Goal: Task Accomplishment & Management: Manage account settings

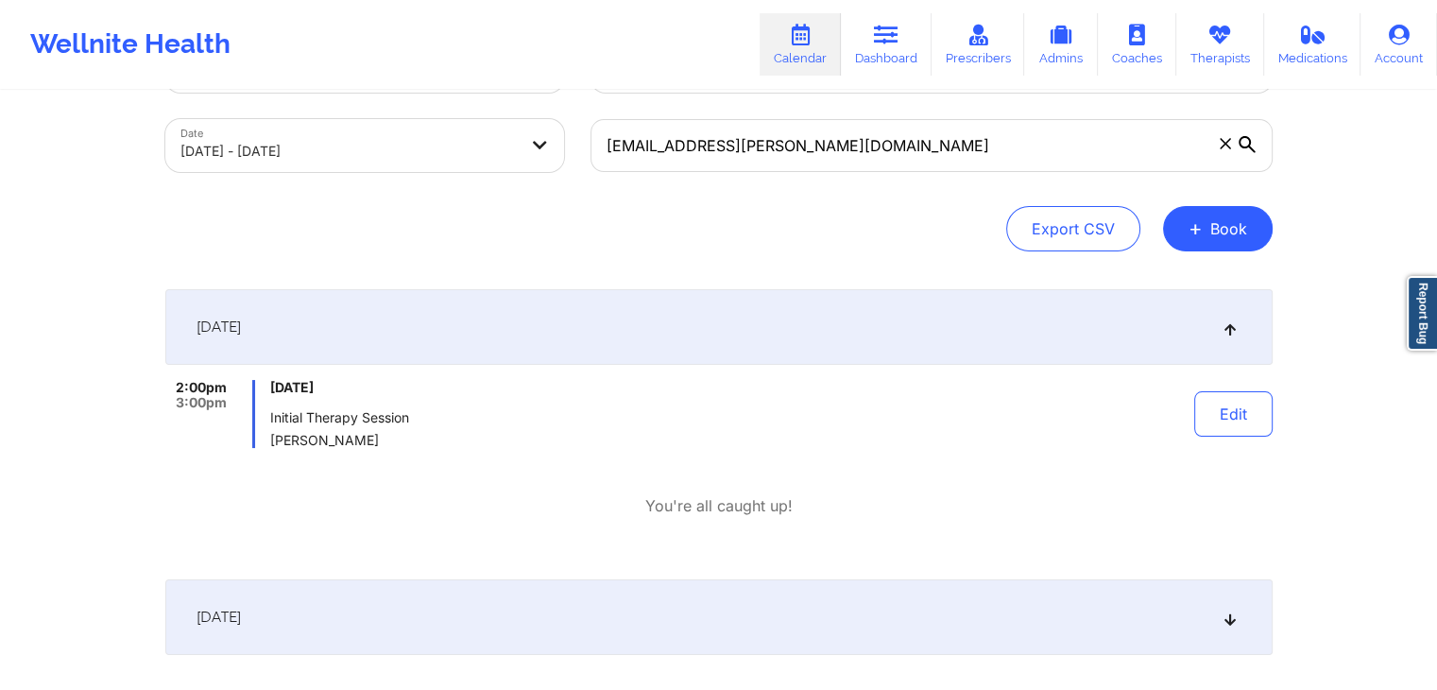
click at [907, 43] on link "Dashboard" at bounding box center [886, 44] width 91 height 62
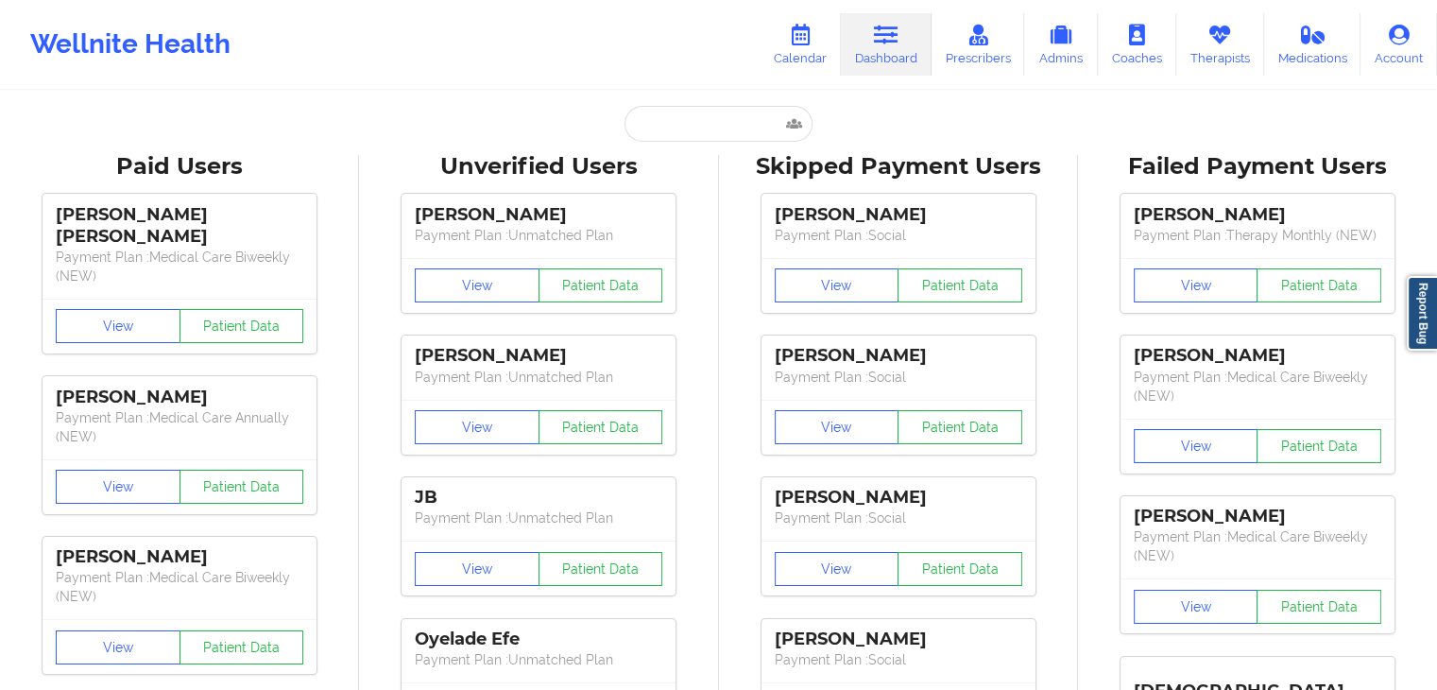
click at [659, 121] on input "text" at bounding box center [718, 124] width 187 height 36
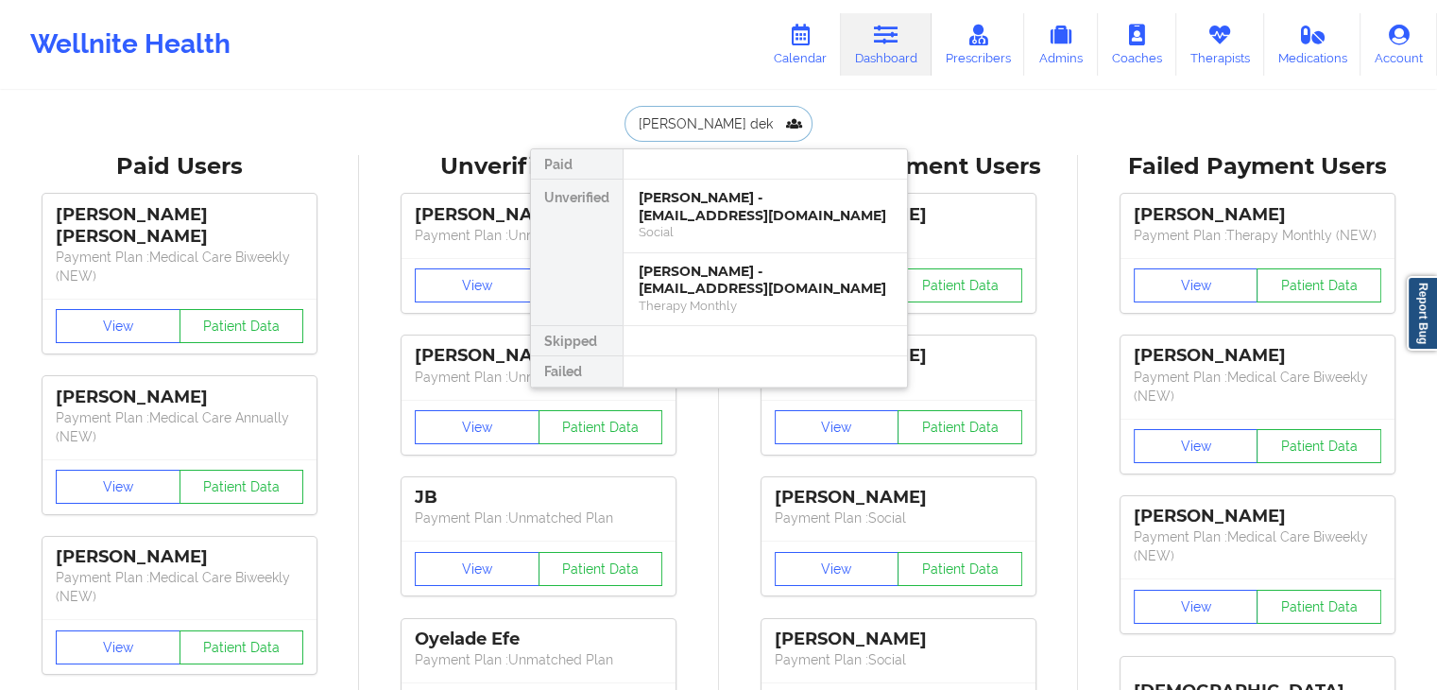
type input "[PERSON_NAME]"
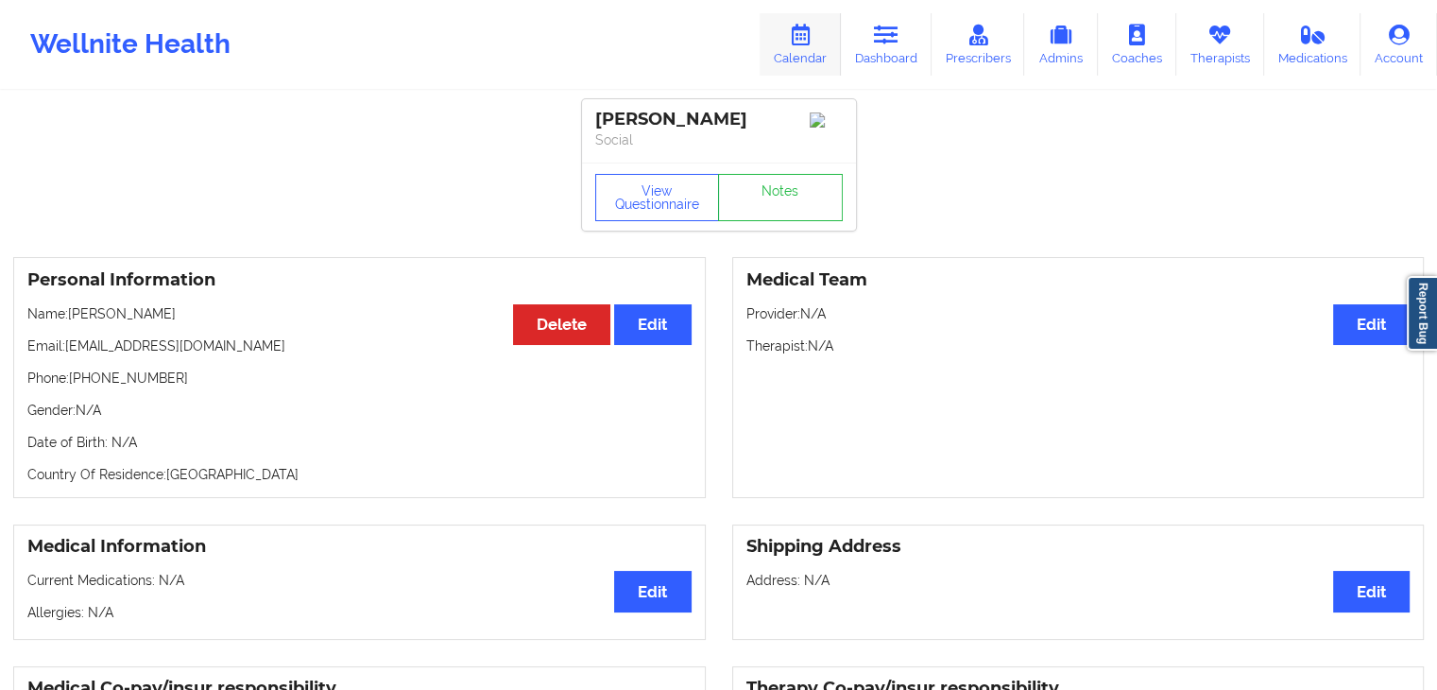
click at [801, 36] on icon at bounding box center [800, 35] width 25 height 21
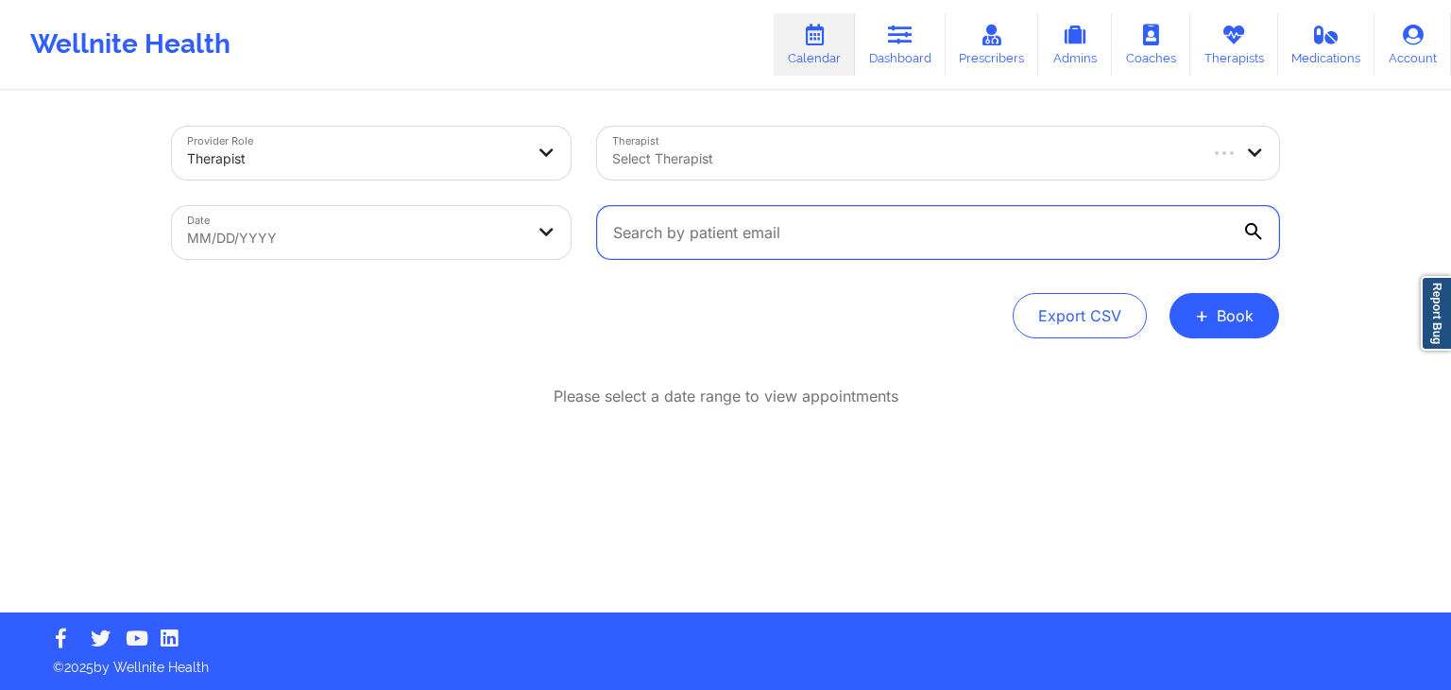
click at [642, 239] on input "text" at bounding box center [938, 232] width 682 height 53
paste input "[EMAIL_ADDRESS][DOMAIN_NAME]"
type input "[EMAIL_ADDRESS][DOMAIN_NAME]"
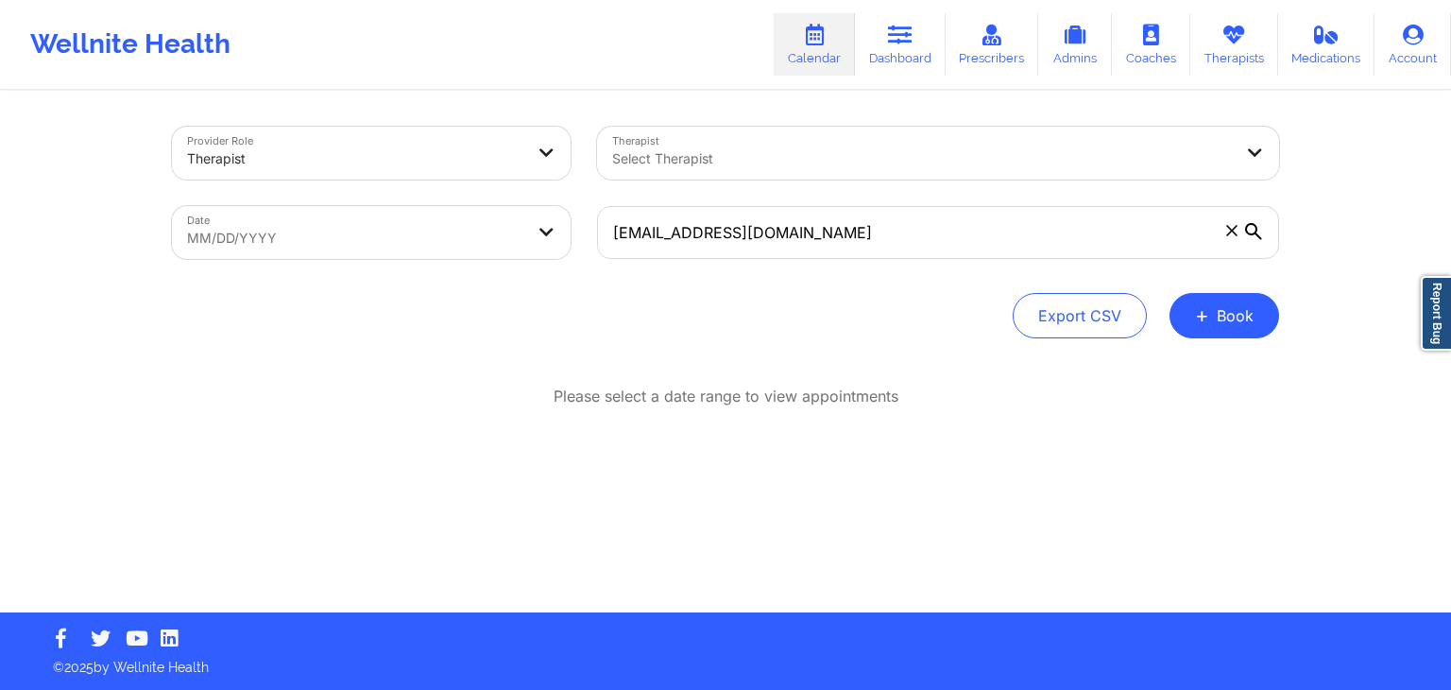
select select "2025-8"
select select "2025-9"
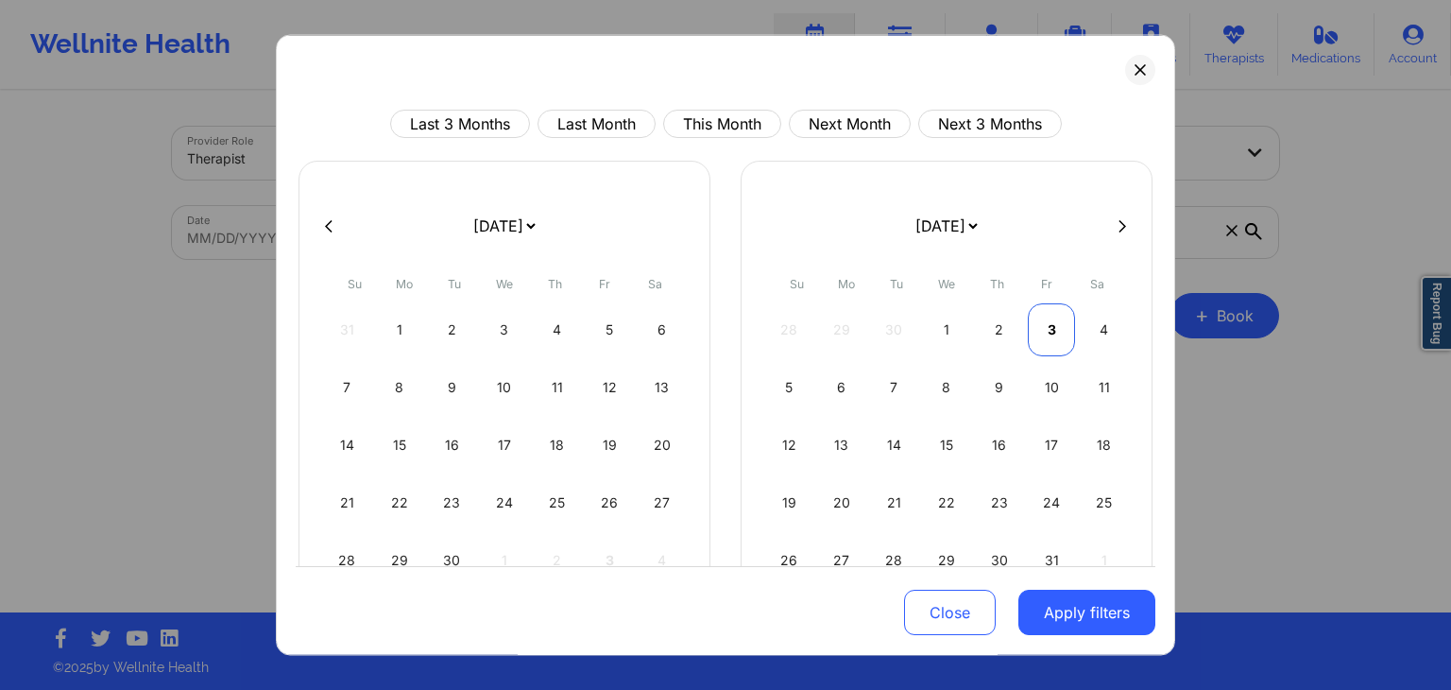
click at [1049, 328] on div "3" at bounding box center [1052, 329] width 48 height 53
select select "2025-9"
select select "2025-10"
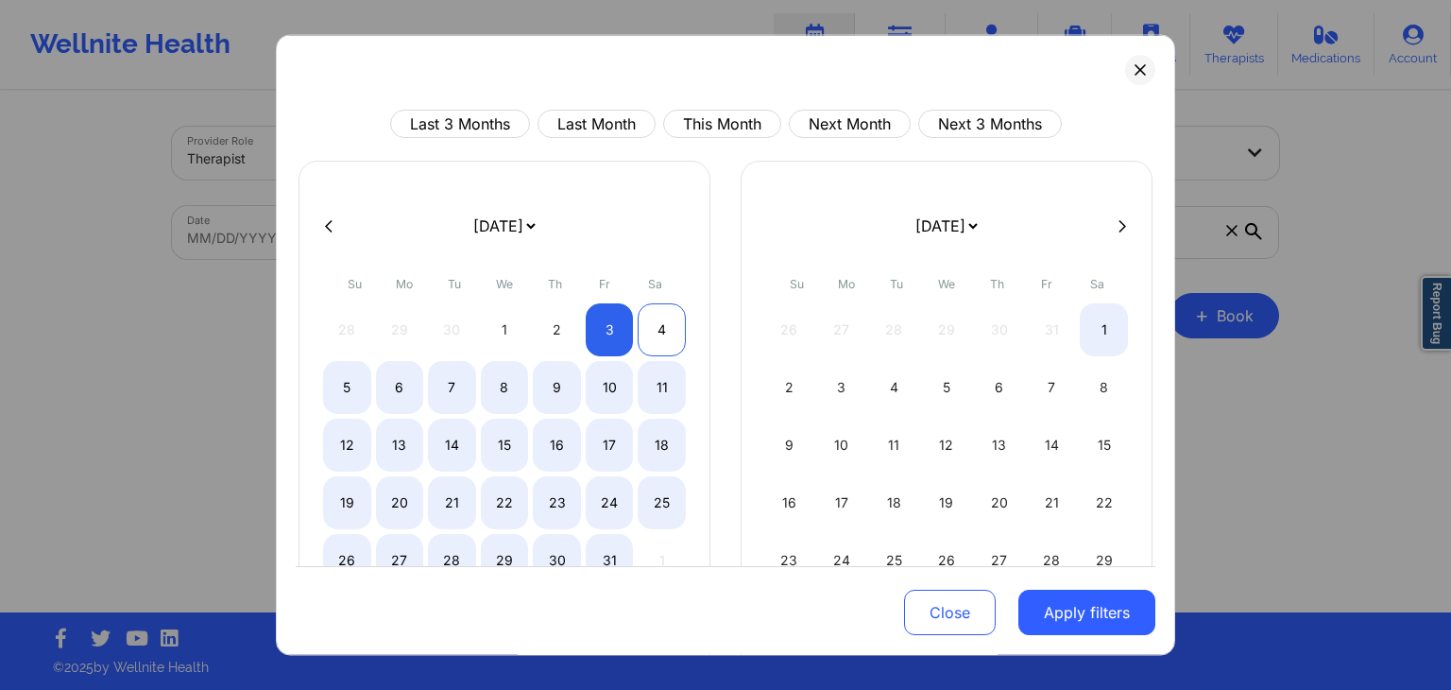
select select "2025-9"
select select "2025-10"
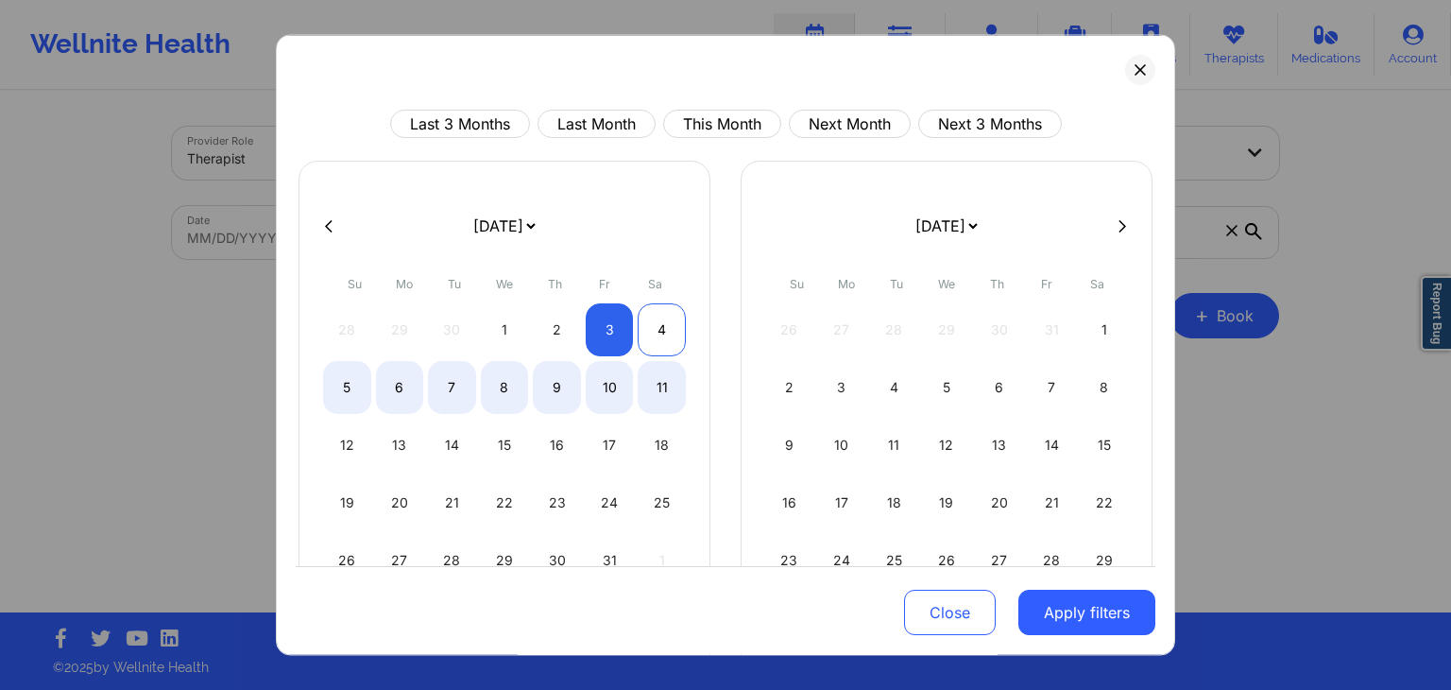
select select "2025-9"
select select "2025-10"
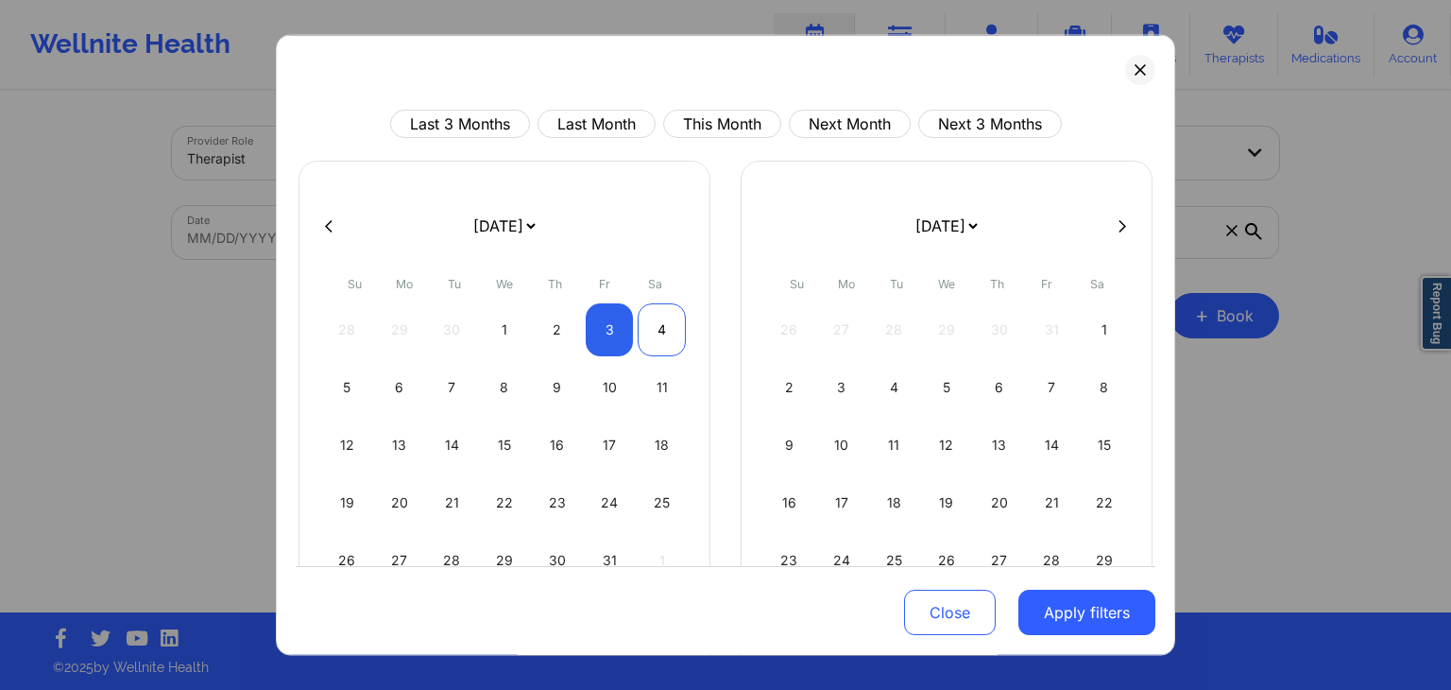
click at [657, 334] on div "4" at bounding box center [662, 329] width 48 height 53
select select "2025-9"
select select "2025-10"
click at [1052, 604] on button "Apply filters" at bounding box center [1087, 613] width 137 height 45
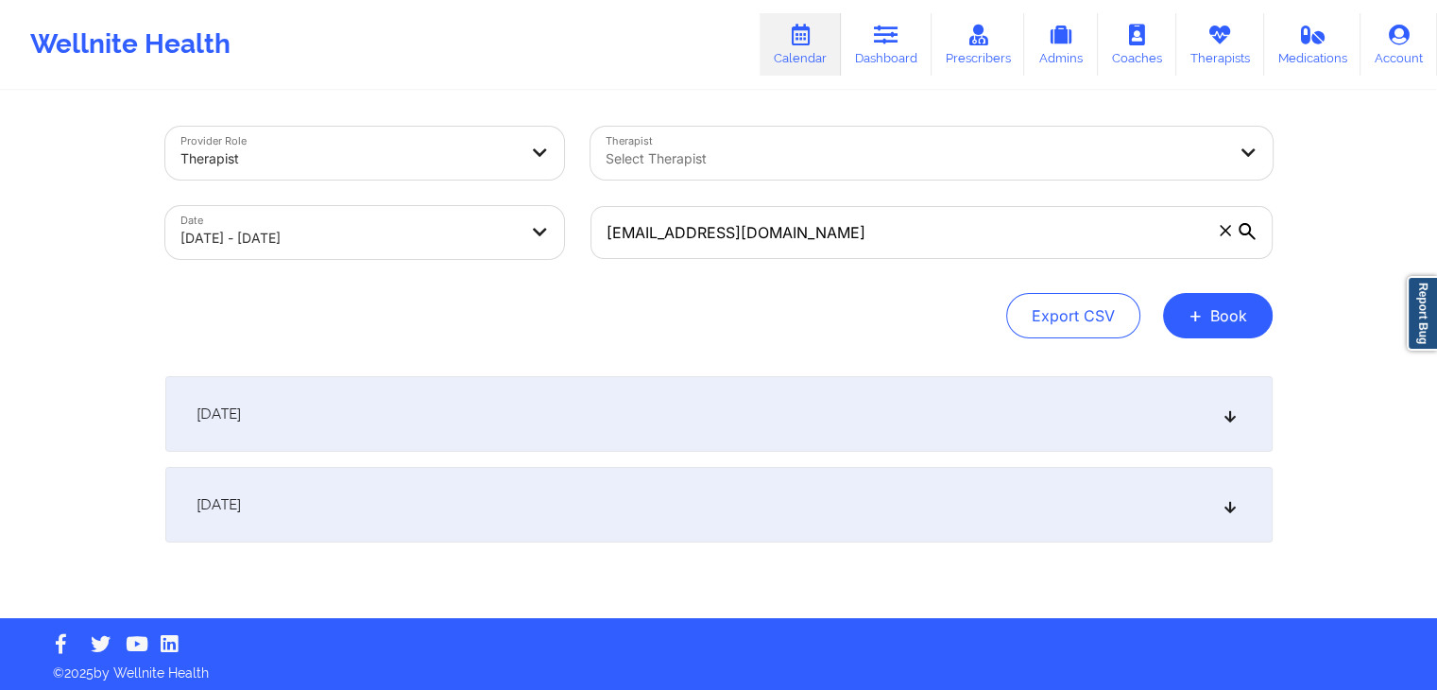
click at [825, 463] on div "[DATE] No appointments [DATE] No appointments" at bounding box center [718, 459] width 1107 height 166
click at [773, 439] on div "[DATE]" at bounding box center [718, 414] width 1107 height 76
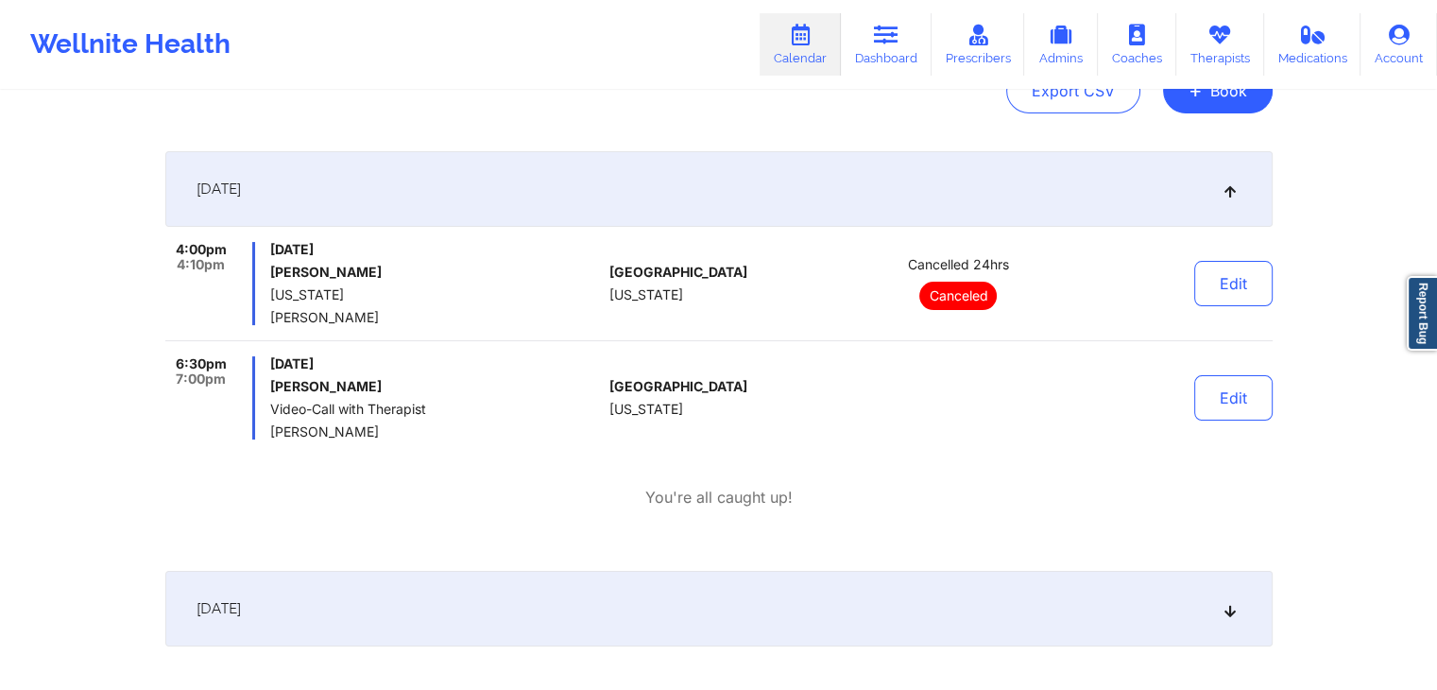
scroll to position [237, 0]
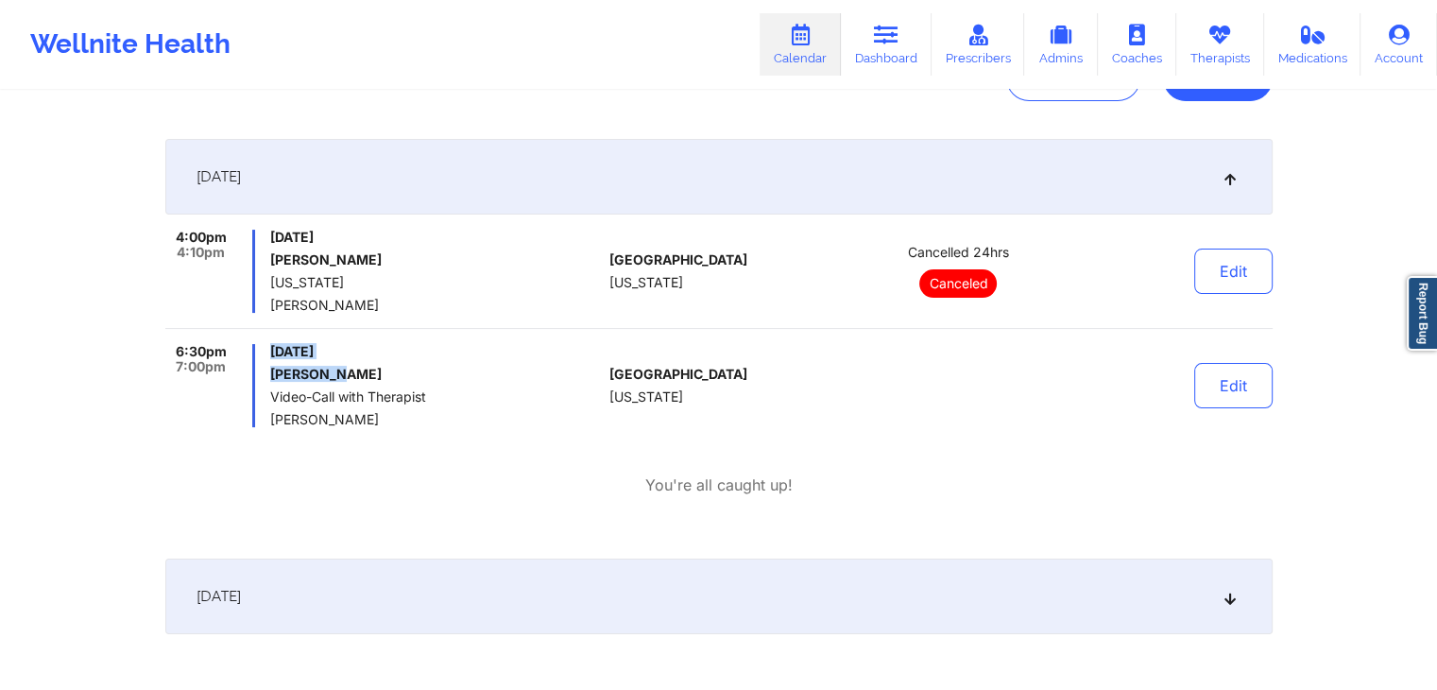
drag, startPoint x: 263, startPoint y: 345, endPoint x: 332, endPoint y: 372, distance: 74.2
click at [332, 372] on div "6:30pm 7:00pm [DATE] [PERSON_NAME] Video-Call with Therapist [PERSON_NAME]" at bounding box center [383, 385] width 437 height 83
copy div "[DATE] [PERSON_NAME]"
click at [900, 50] on link "Dashboard" at bounding box center [886, 44] width 91 height 62
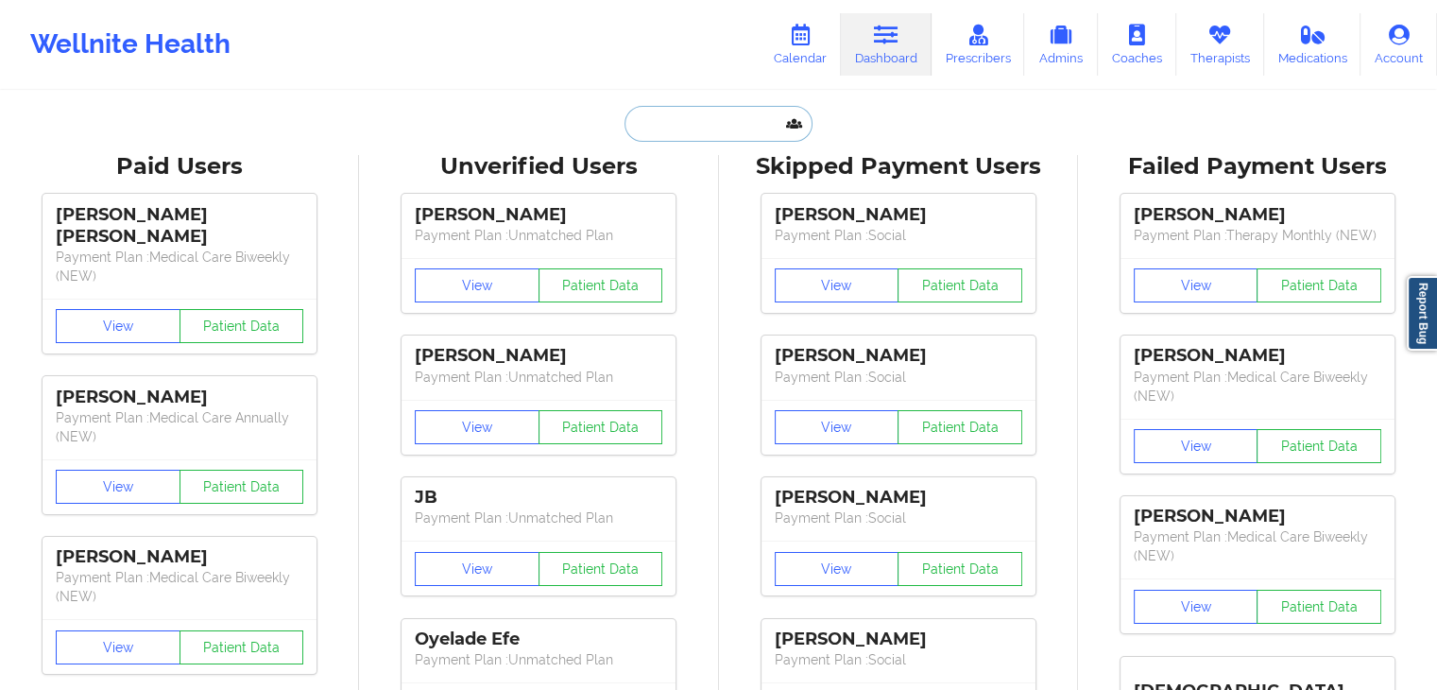
click at [684, 112] on input "text" at bounding box center [718, 124] width 187 height 36
paste input "[EMAIL_ADDRESS][DOMAIN_NAME]"
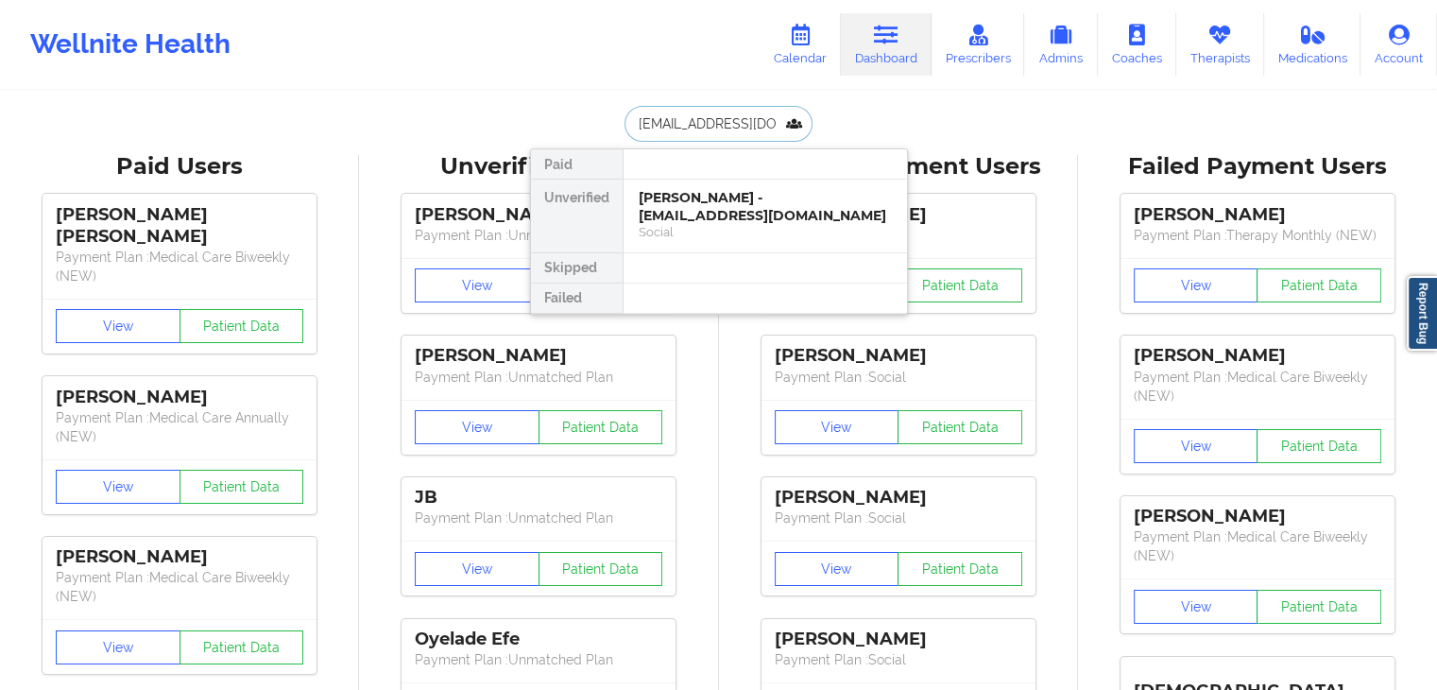
type input "[EMAIL_ADDRESS][DOMAIN_NAME]"
click at [740, 211] on div "[PERSON_NAME] Best - [EMAIL_ADDRESS][DOMAIN_NAME]" at bounding box center [765, 206] width 253 height 35
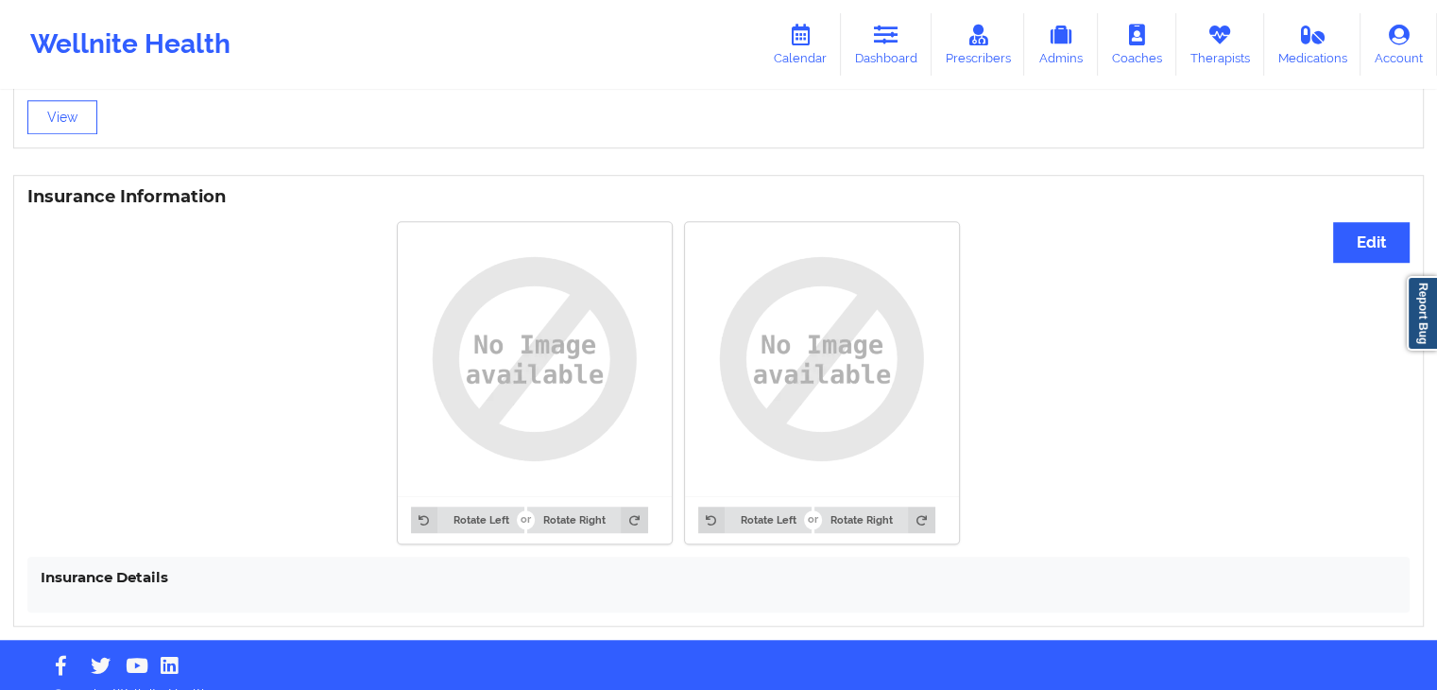
scroll to position [1371, 0]
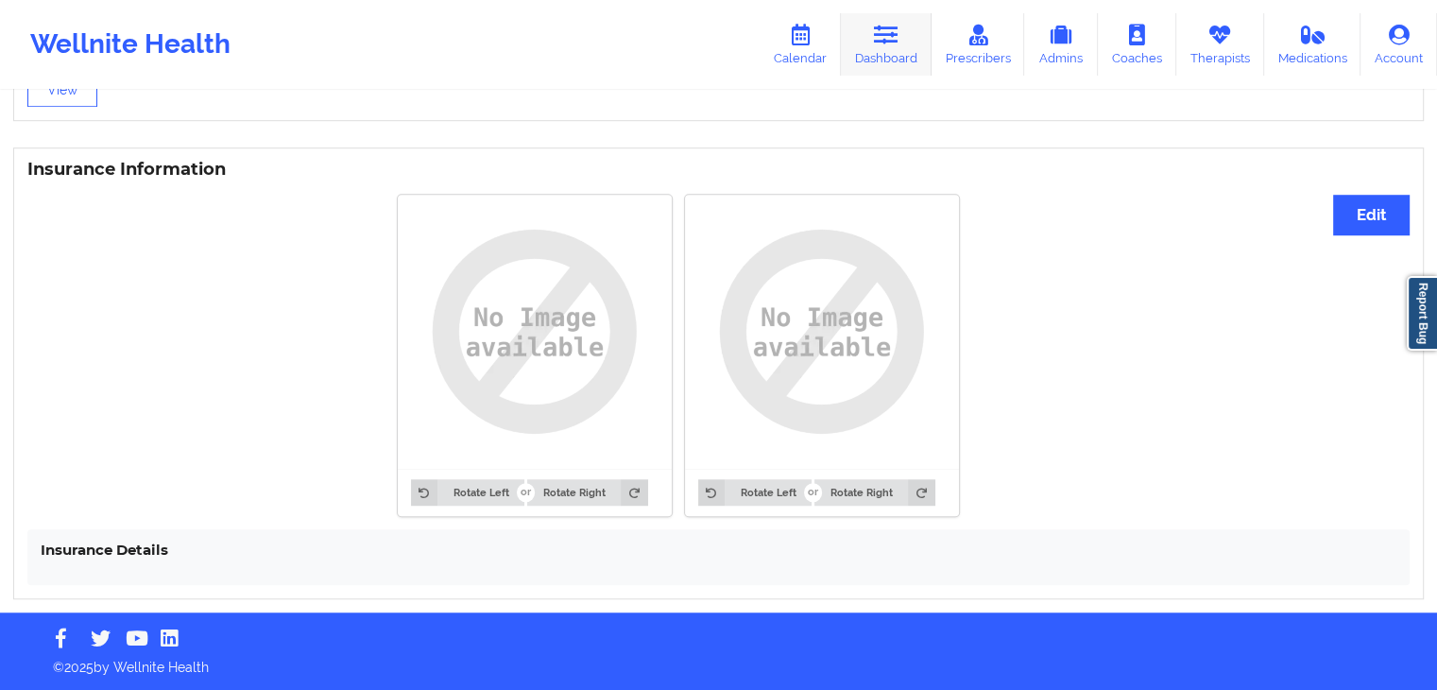
click at [869, 35] on link "Dashboard" at bounding box center [886, 44] width 91 height 62
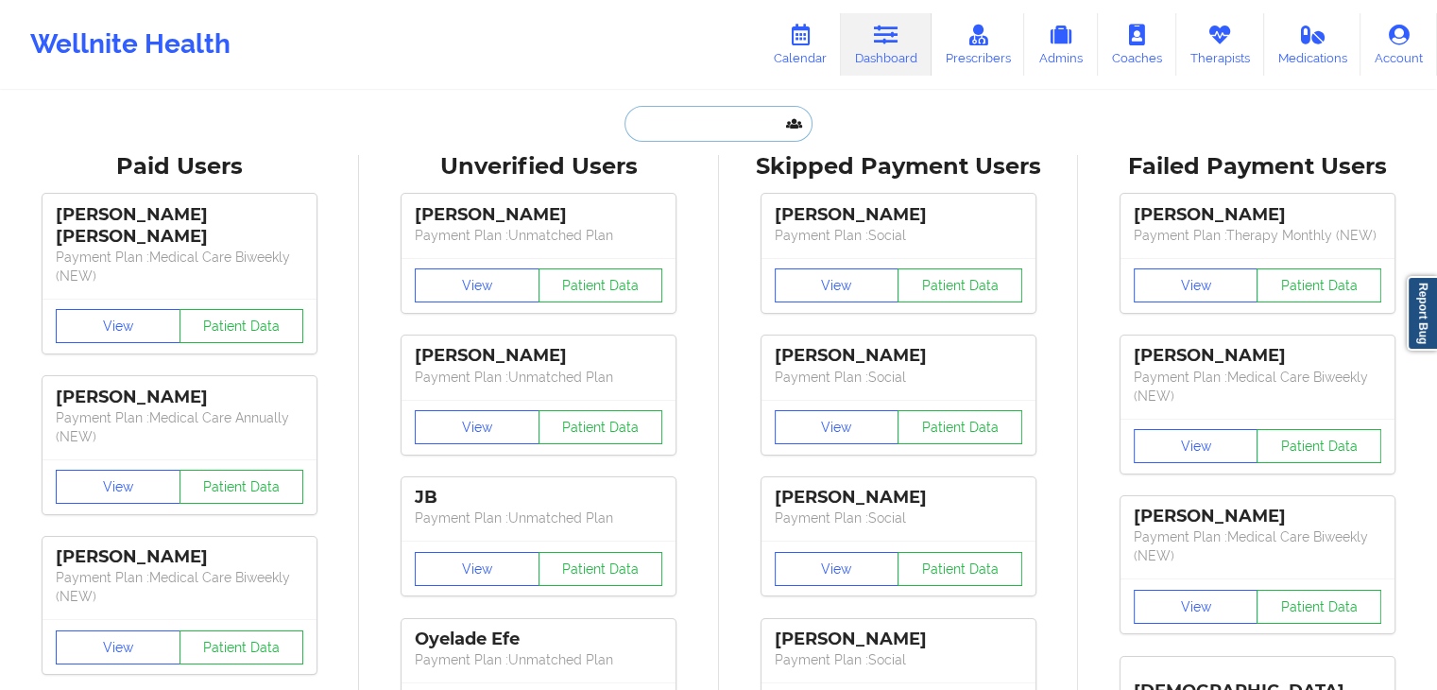
click at [737, 122] on input "text" at bounding box center [718, 124] width 187 height 36
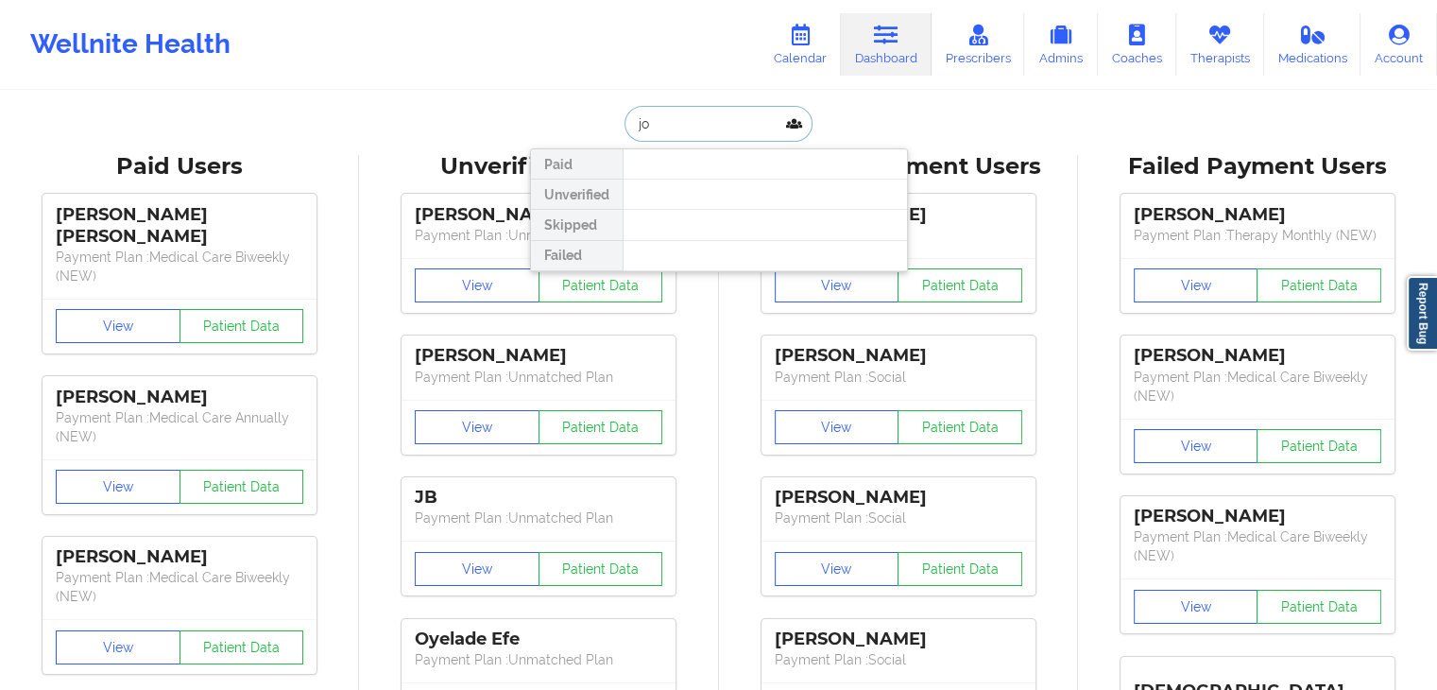
type input "j"
type input "pinto"
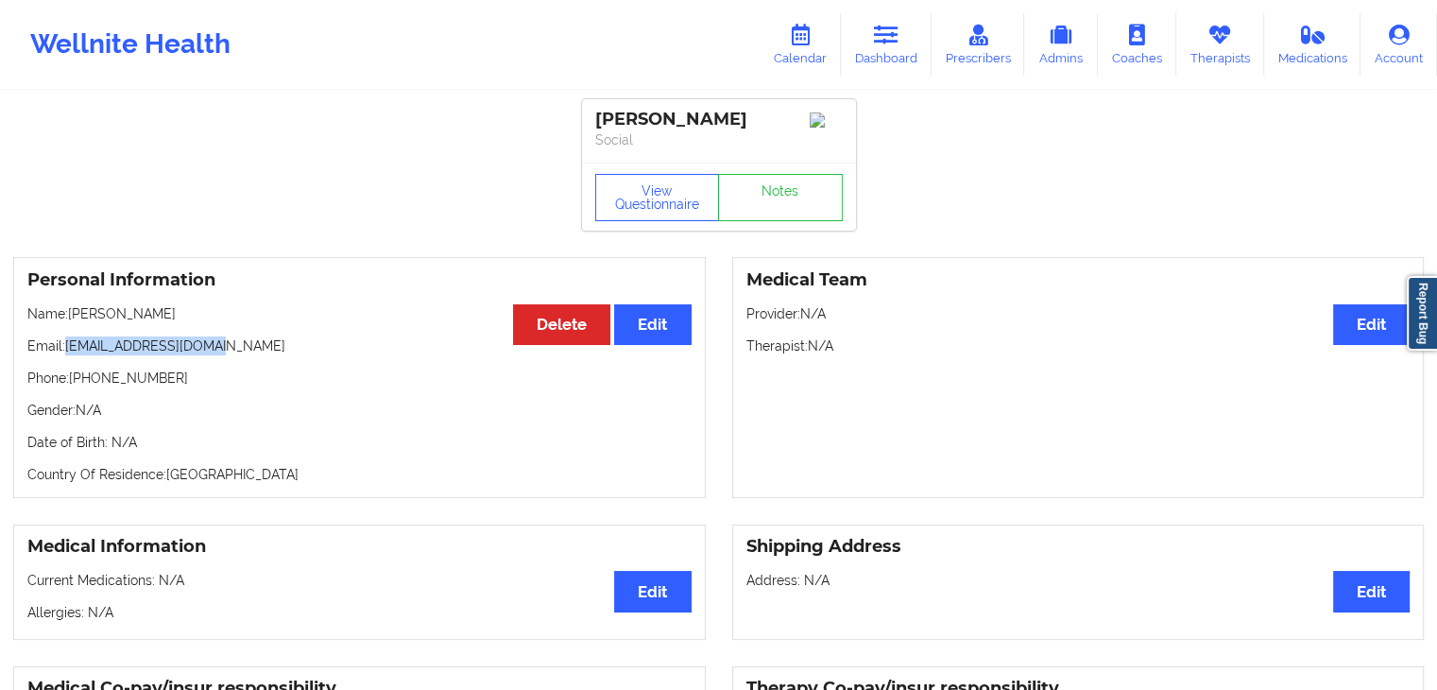
drag, startPoint x: 223, startPoint y: 349, endPoint x: 63, endPoint y: 349, distance: 159.7
click at [63, 349] on p "Email: [EMAIL_ADDRESS][DOMAIN_NAME]" at bounding box center [359, 345] width 664 height 19
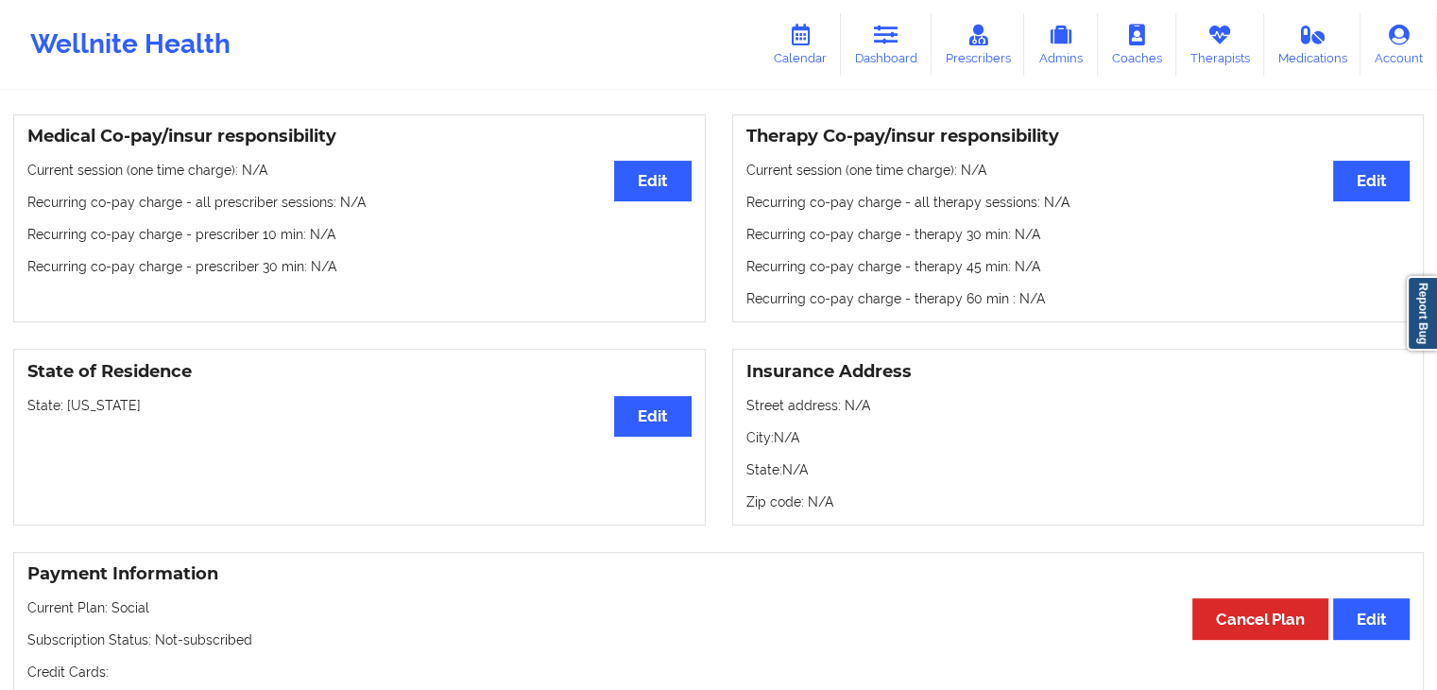
scroll to position [542, 0]
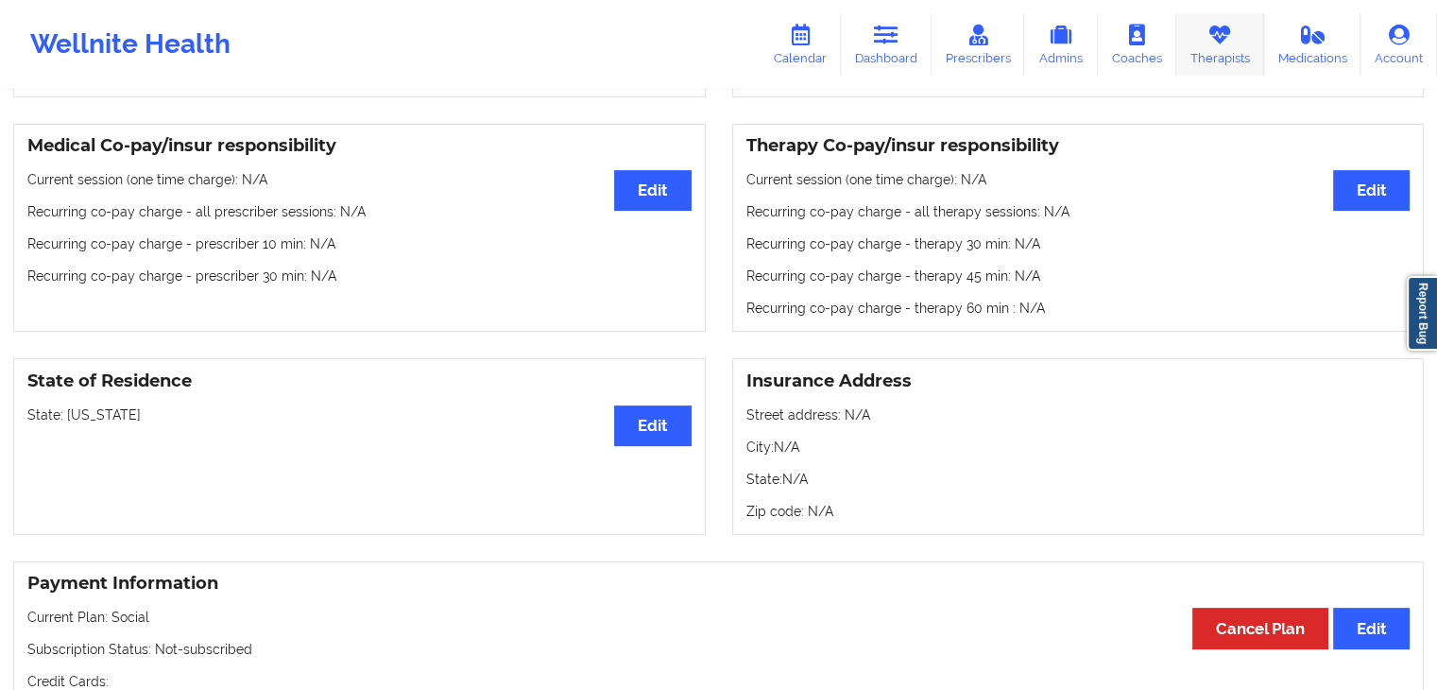
click at [1222, 35] on icon at bounding box center [1220, 35] width 25 height 21
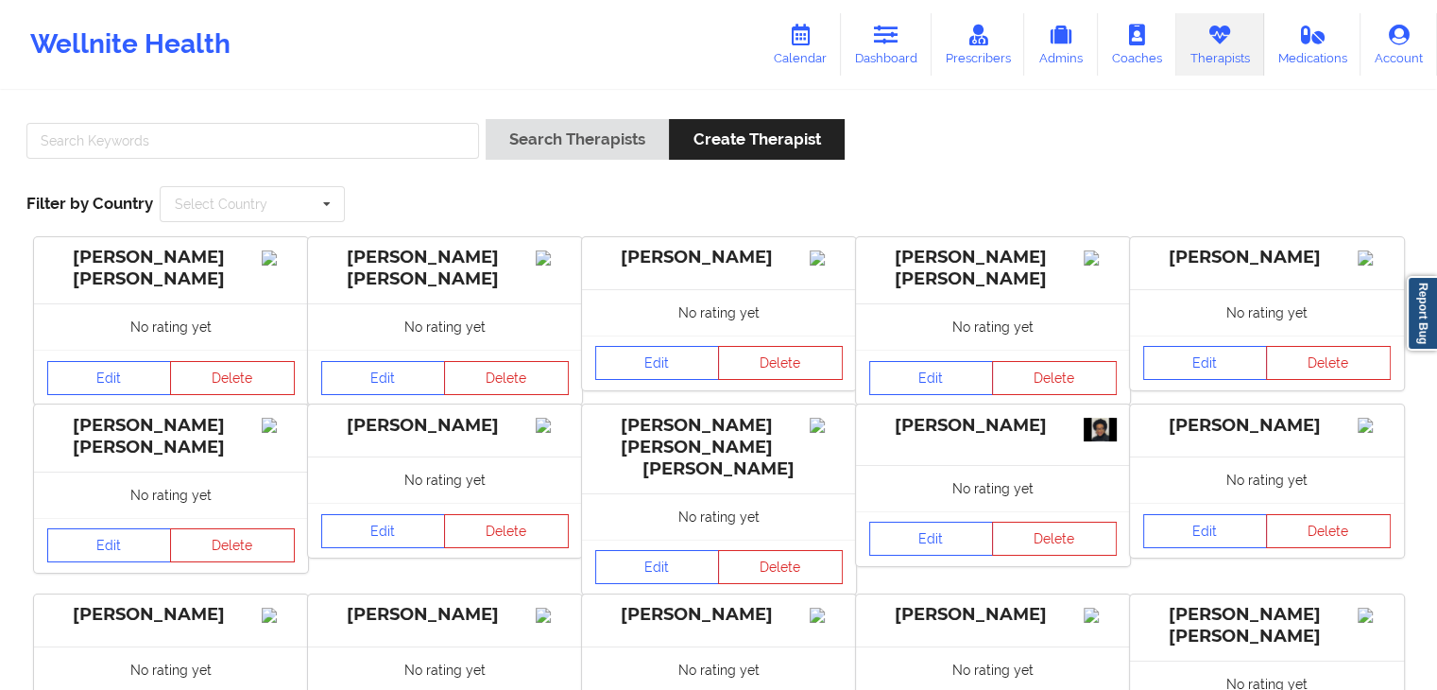
click at [268, 160] on div at bounding box center [253, 146] width 466 height 54
click at [255, 150] on input "text" at bounding box center [252, 141] width 453 height 36
type input "jasmine"
click at [486, 119] on button "Search Therapists" at bounding box center [577, 139] width 183 height 41
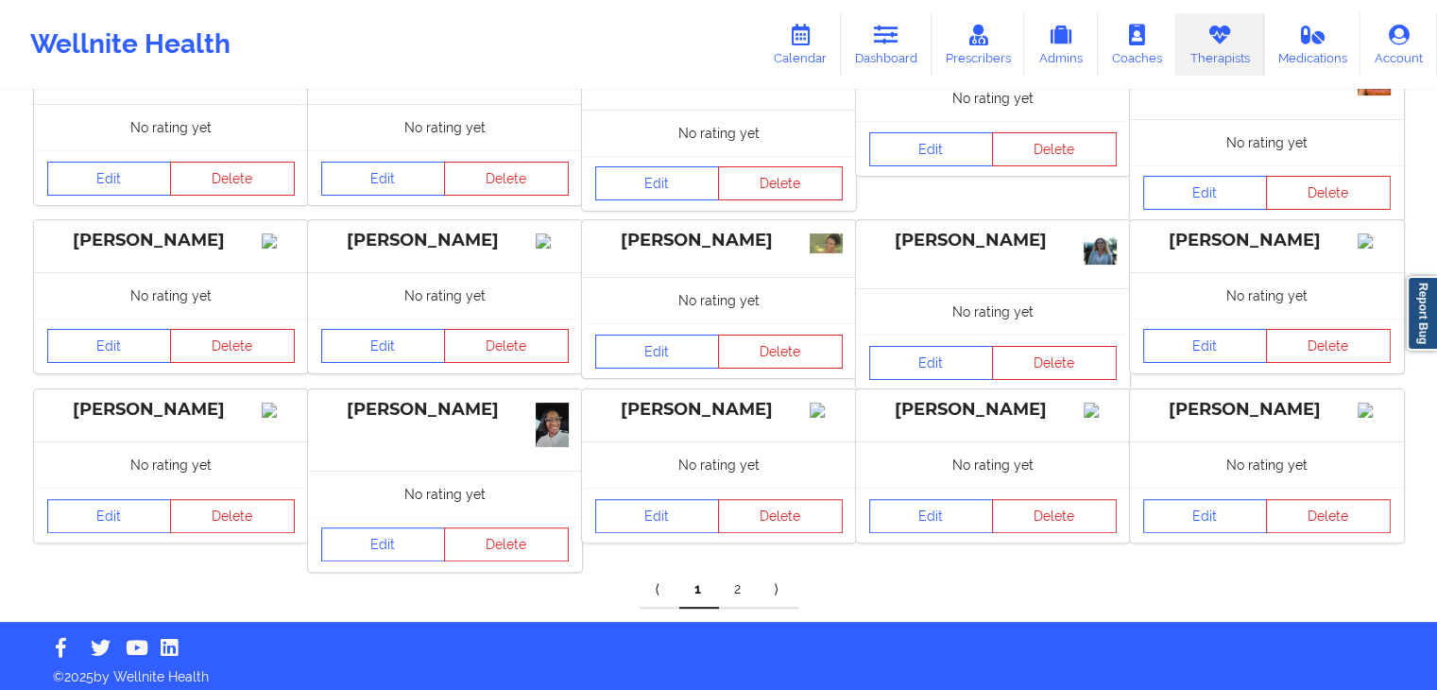
scroll to position [403, 0]
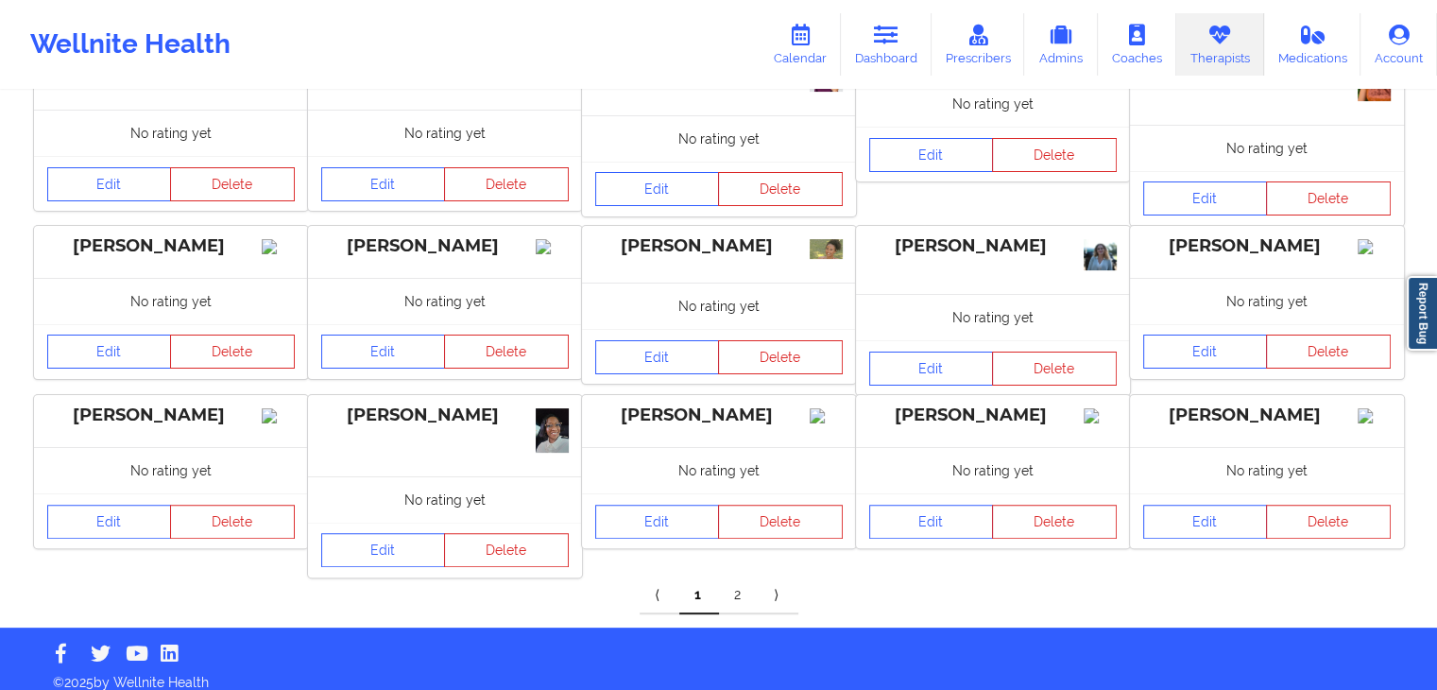
click at [736, 594] on link "2" at bounding box center [739, 595] width 40 height 38
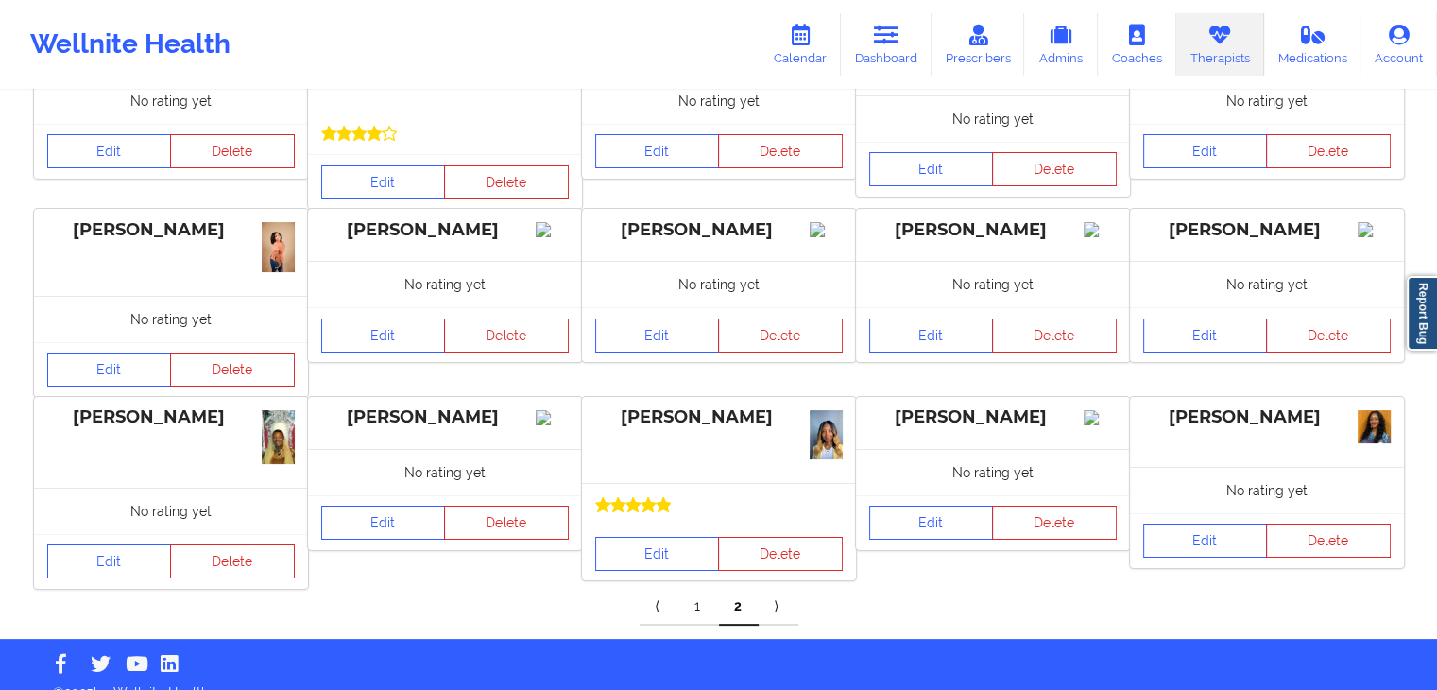
scroll to position [214, 0]
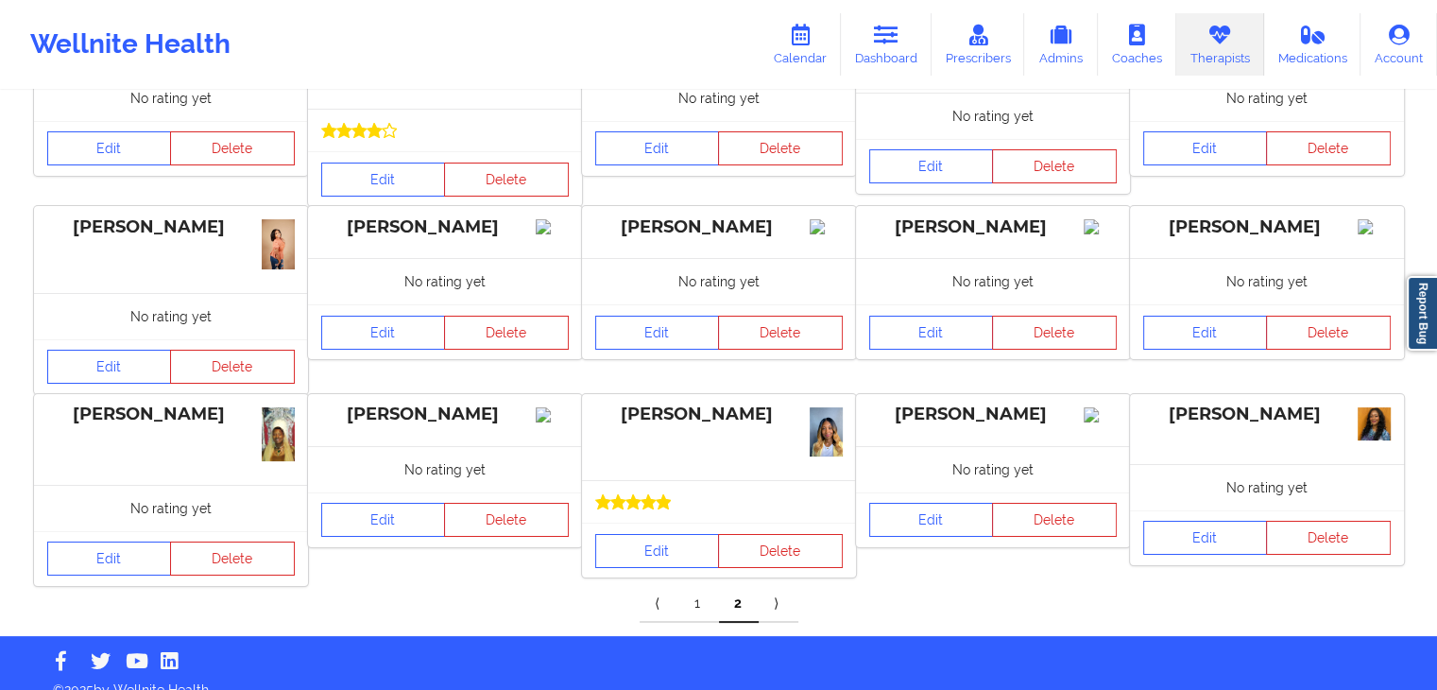
click at [702, 598] on link "1" at bounding box center [699, 604] width 40 height 38
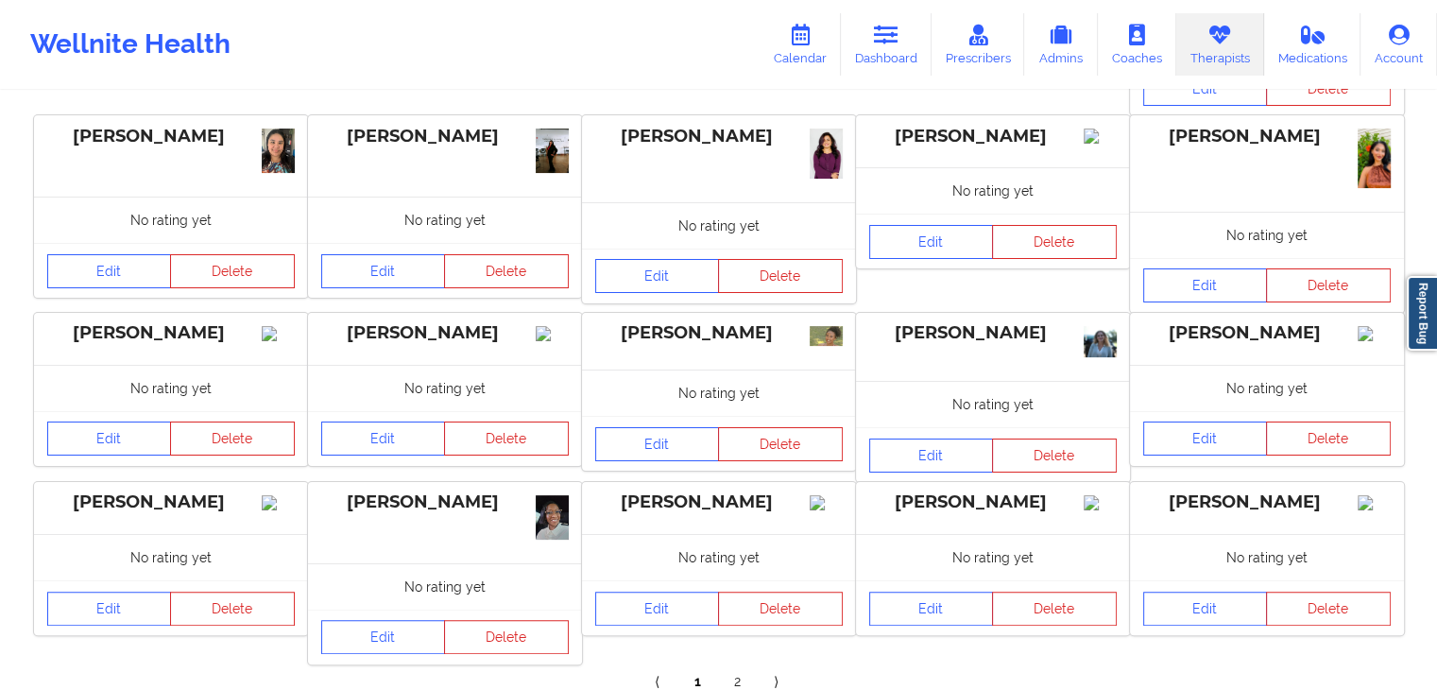
scroll to position [417, 0]
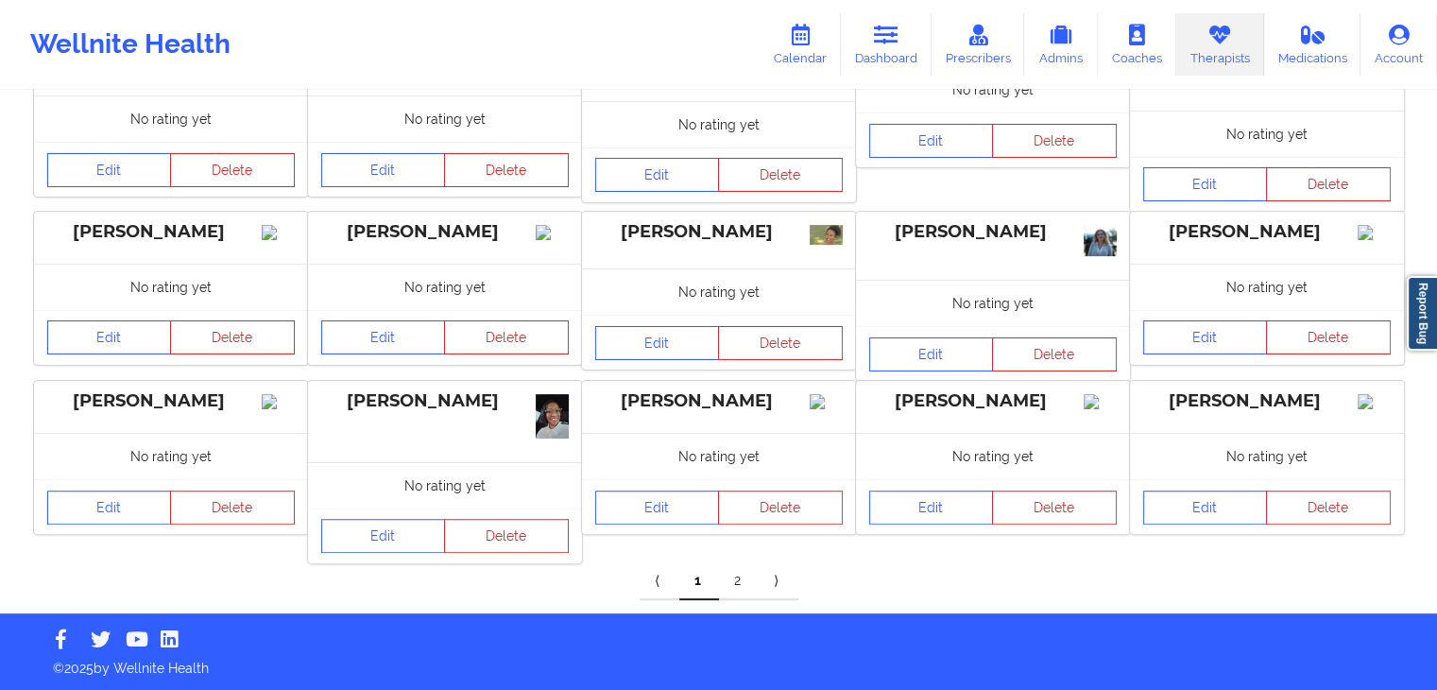
click at [740, 571] on link "2" at bounding box center [739, 581] width 40 height 38
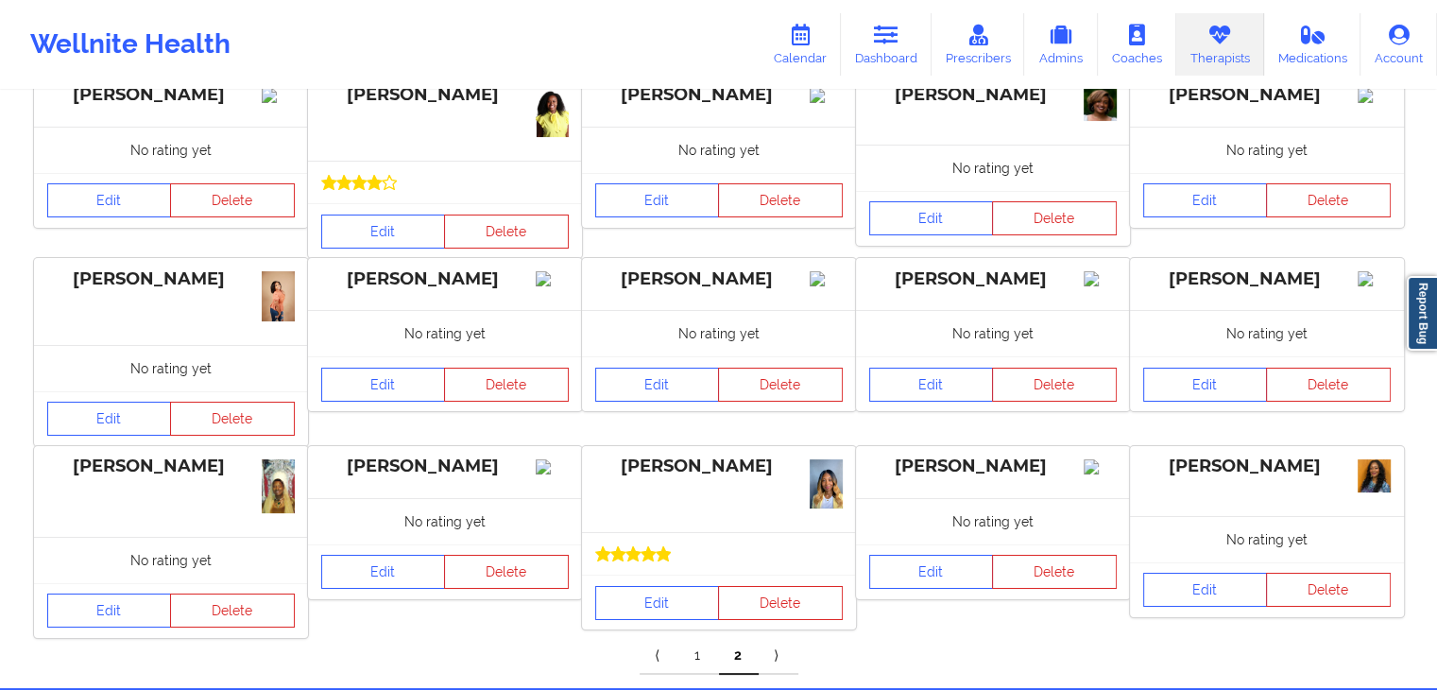
scroll to position [236, 0]
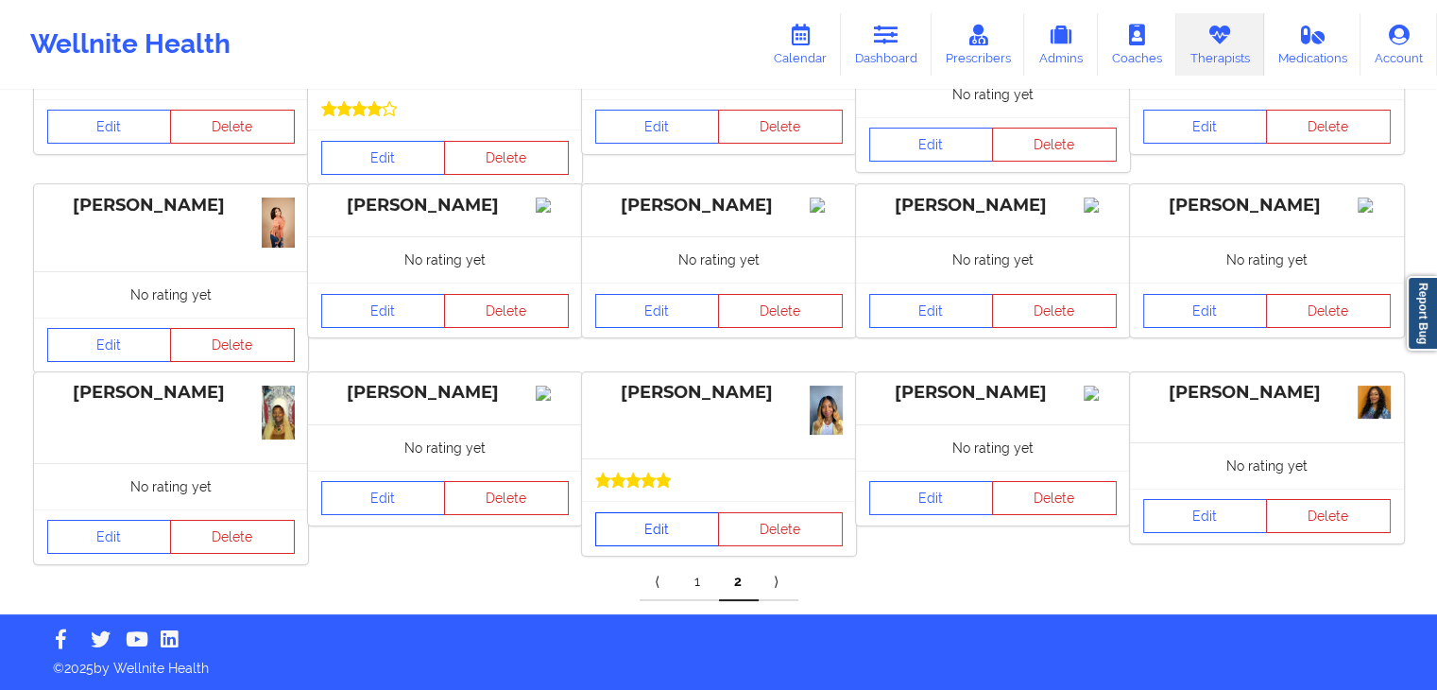
click at [656, 525] on link "Edit" at bounding box center [657, 529] width 125 height 34
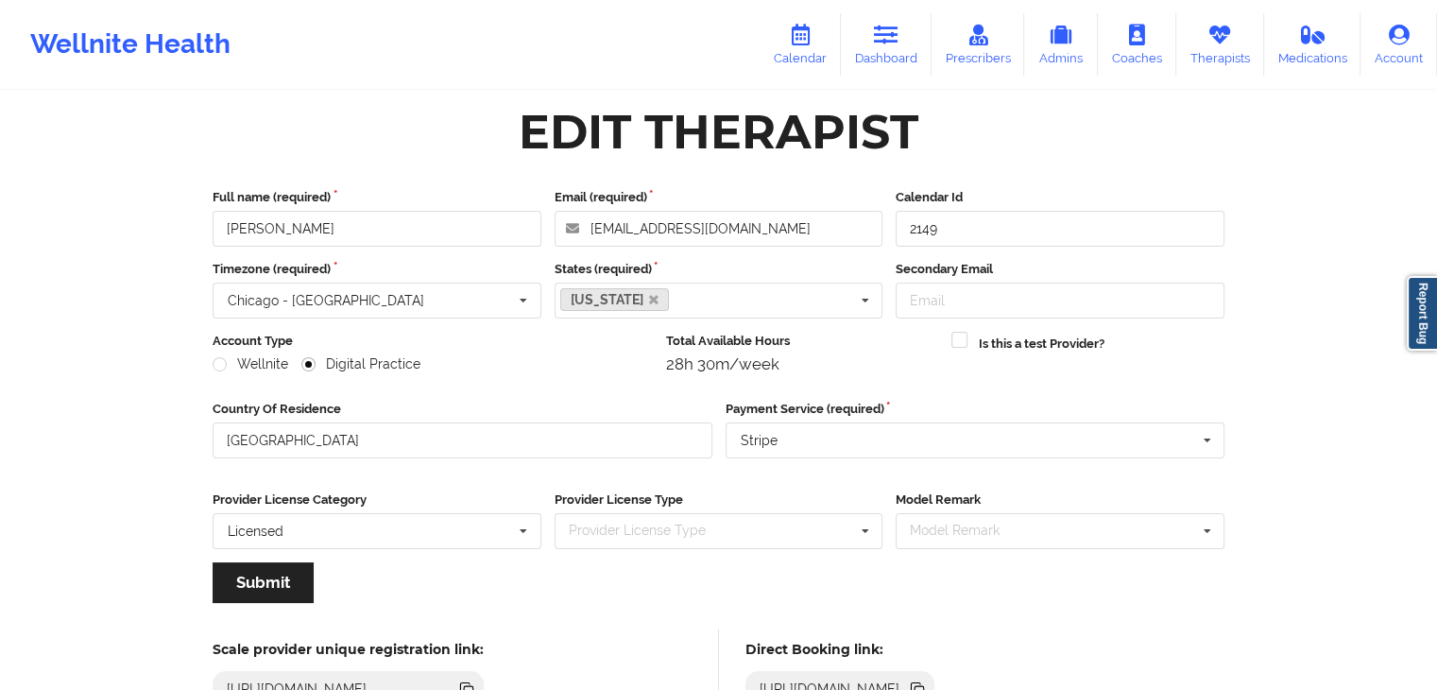
scroll to position [11, 0]
click at [921, 681] on icon at bounding box center [916, 685] width 9 height 9
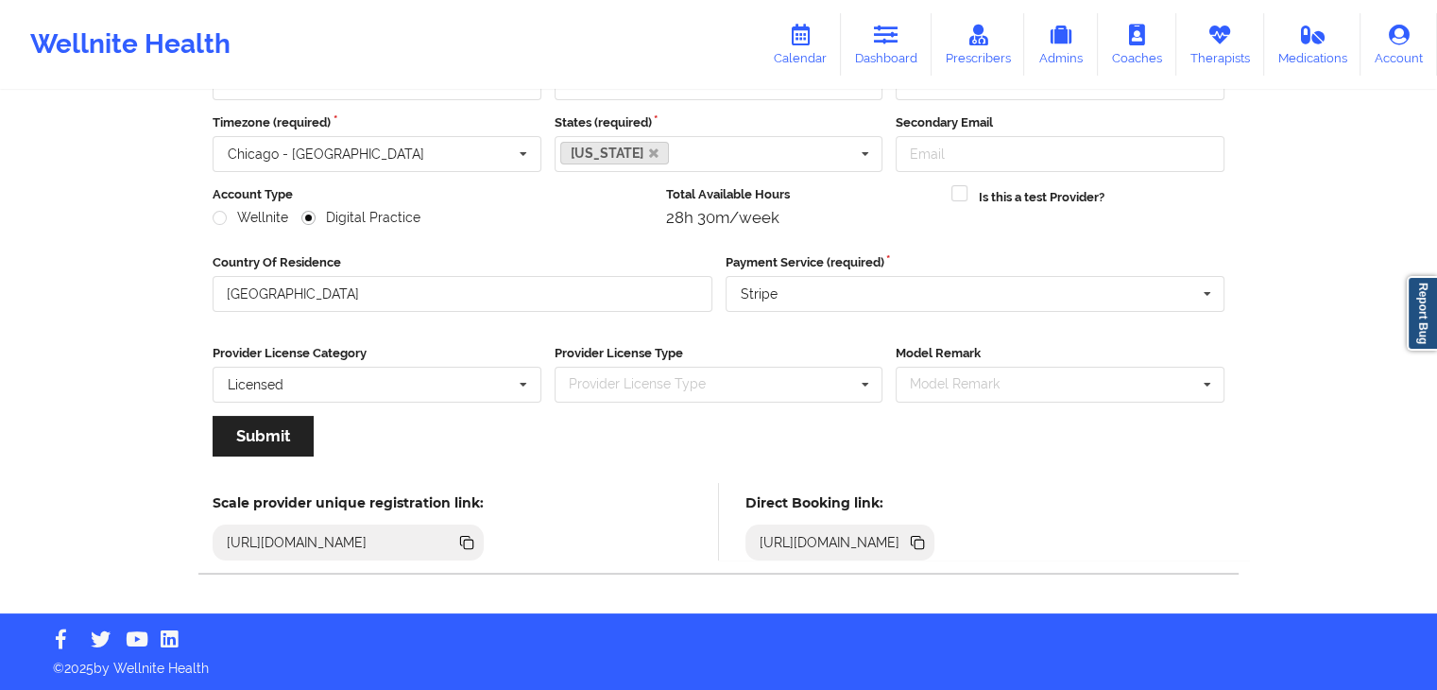
click at [928, 543] on icon at bounding box center [917, 542] width 21 height 21
drag, startPoint x: 888, startPoint y: 43, endPoint x: 1151, endPoint y: 46, distance: 262.7
click at [888, 43] on icon at bounding box center [886, 35] width 25 height 21
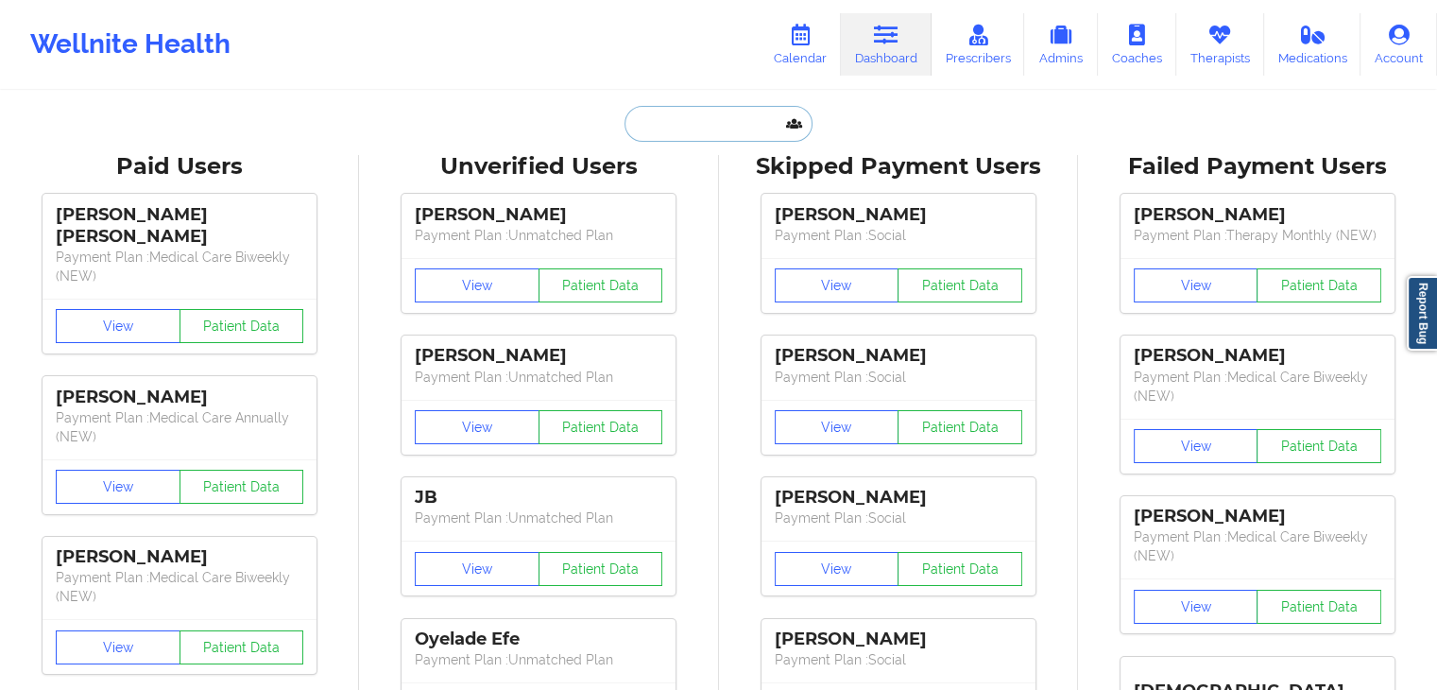
click at [721, 126] on input "text" at bounding box center [718, 124] width 187 height 36
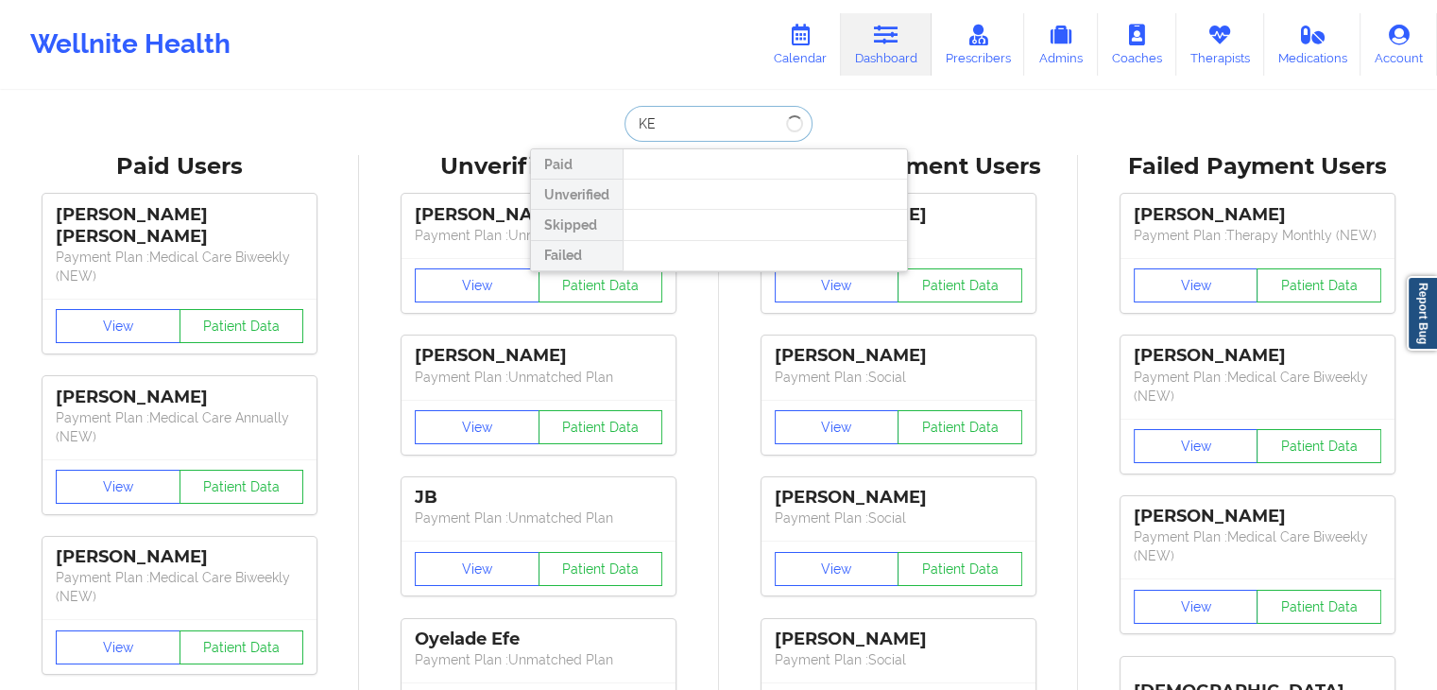
type input "K"
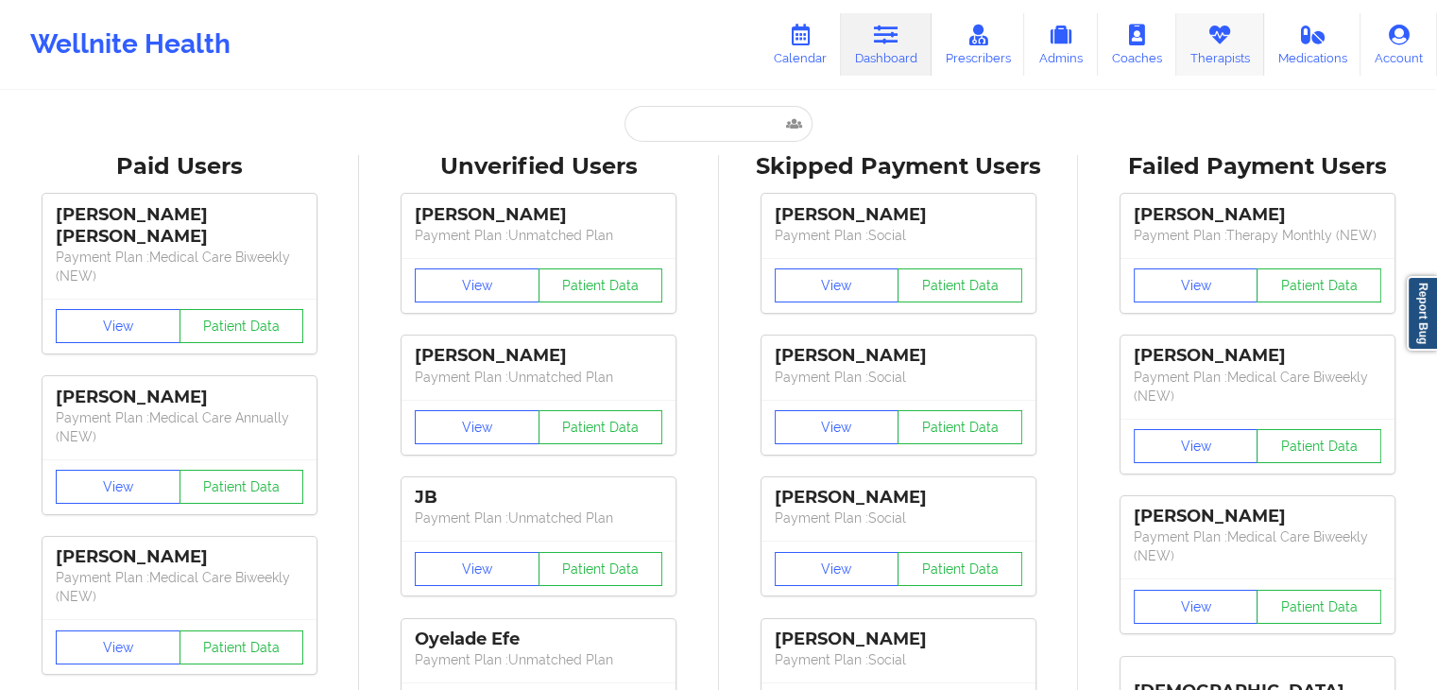
click at [1238, 58] on link "Therapists" at bounding box center [1220, 44] width 88 height 62
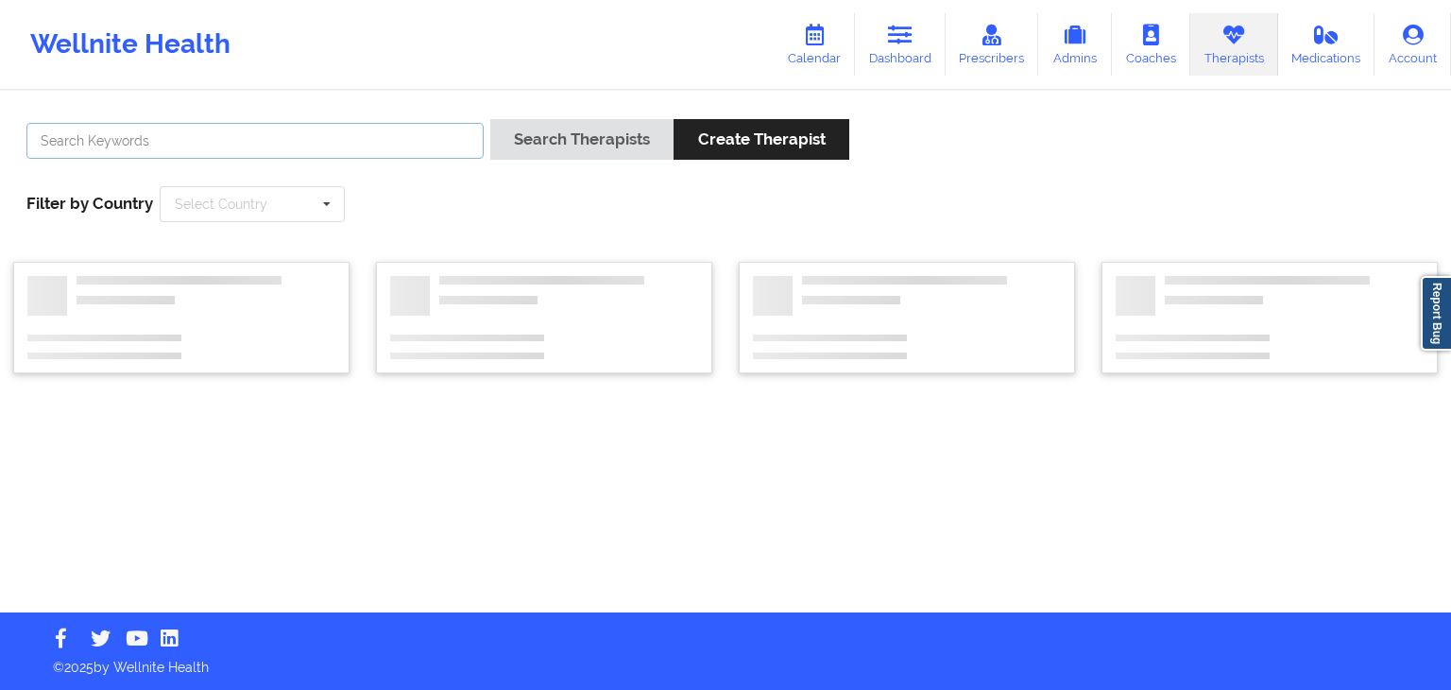
click at [349, 147] on input "text" at bounding box center [254, 141] width 457 height 36
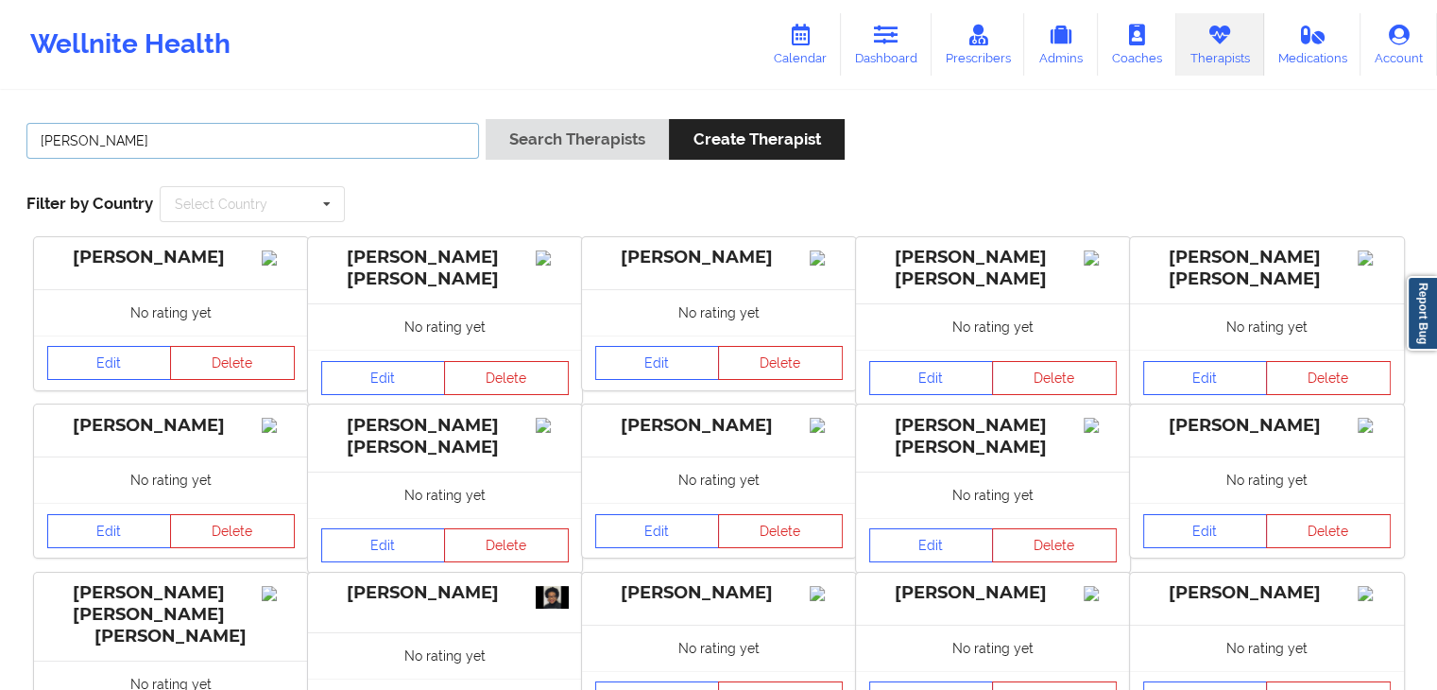
type input "[PERSON_NAME]"
click at [582, 131] on button "Search Therapists" at bounding box center [577, 139] width 183 height 41
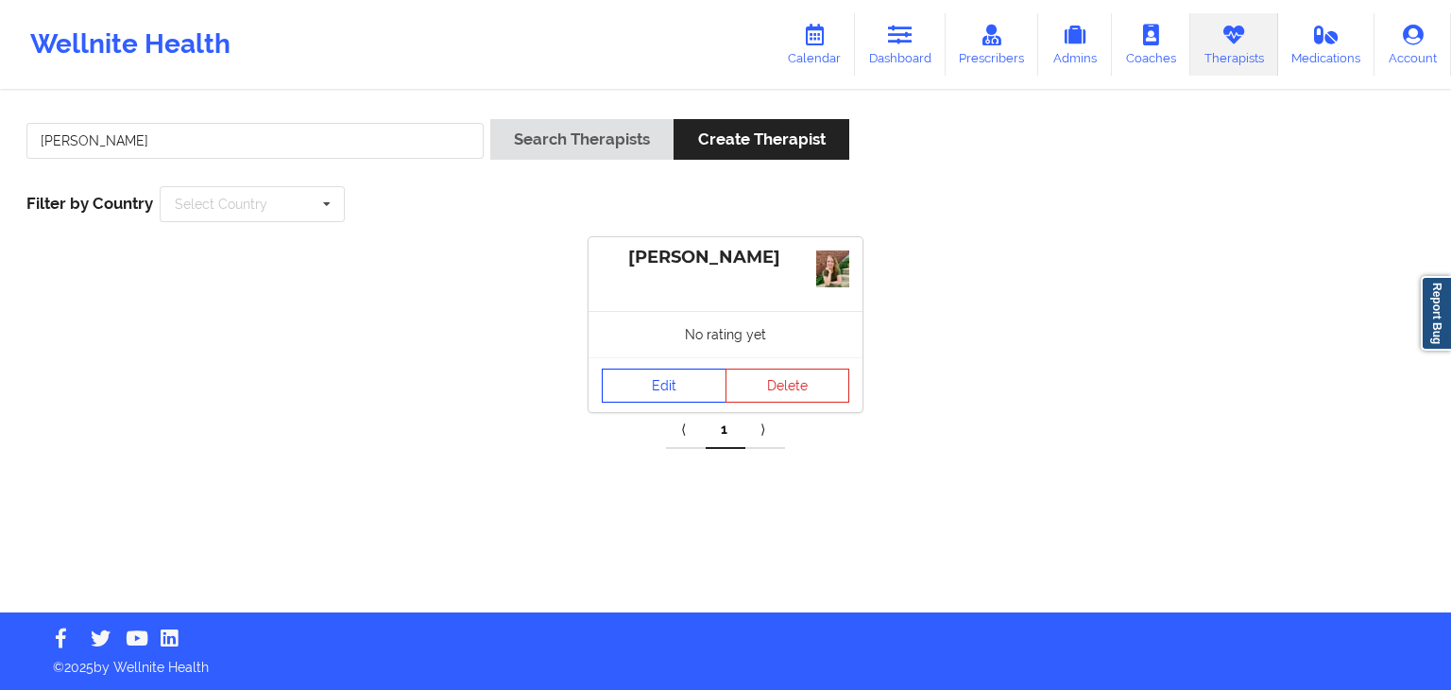
click at [633, 381] on link "Edit" at bounding box center [664, 386] width 125 height 34
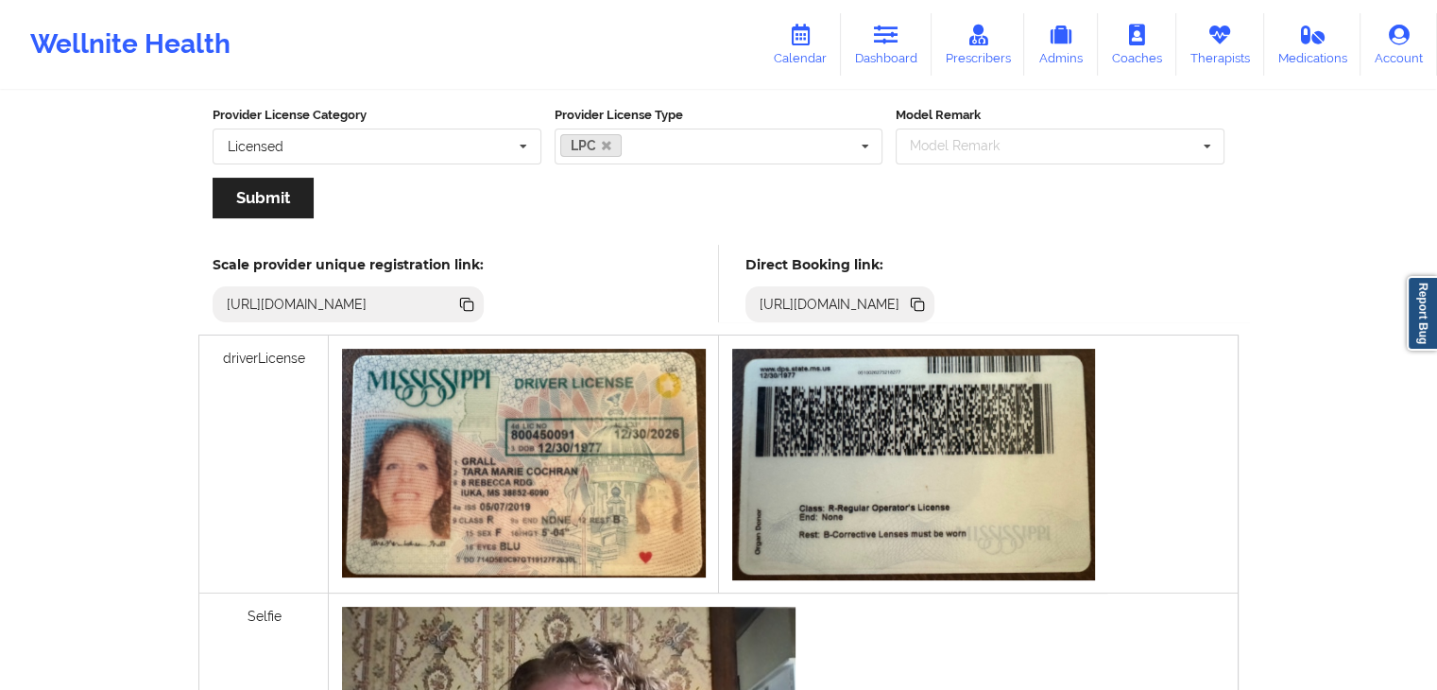
scroll to position [393, 0]
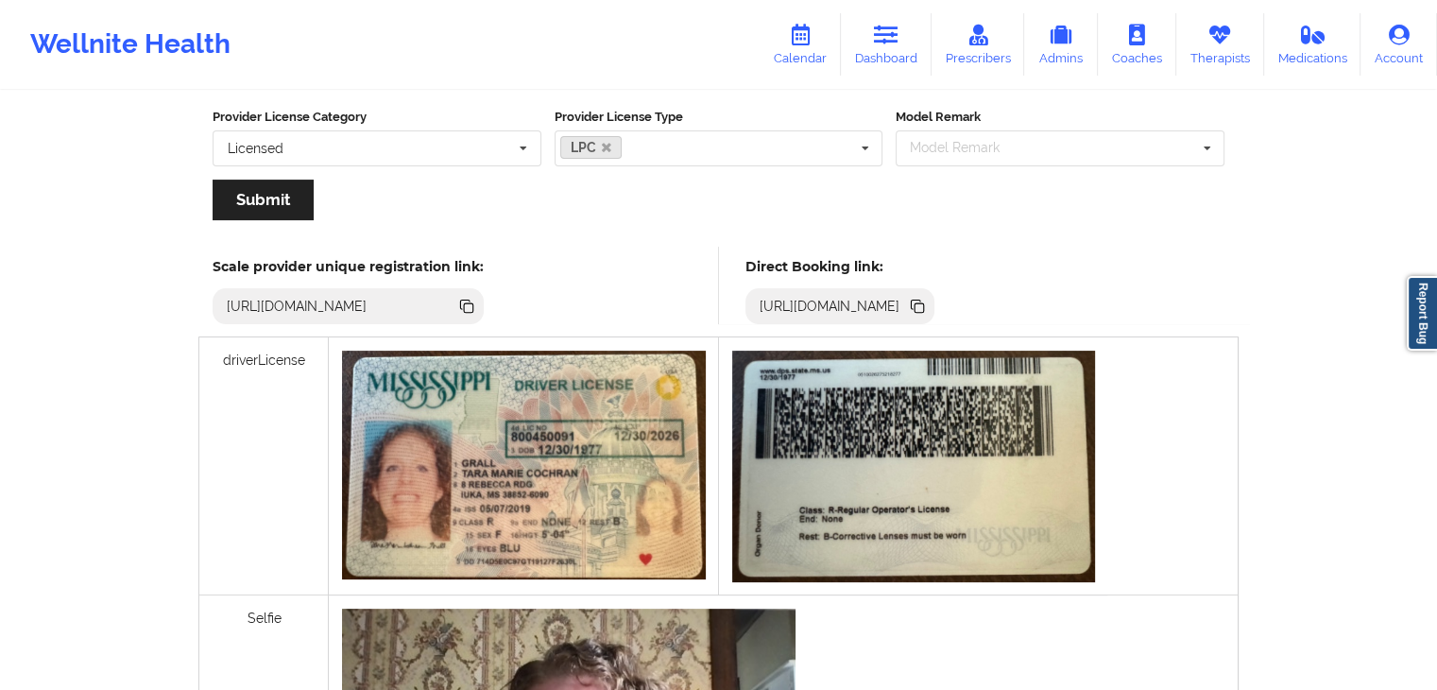
click at [921, 300] on icon at bounding box center [916, 304] width 9 height 9
